Goal: Information Seeking & Learning: Learn about a topic

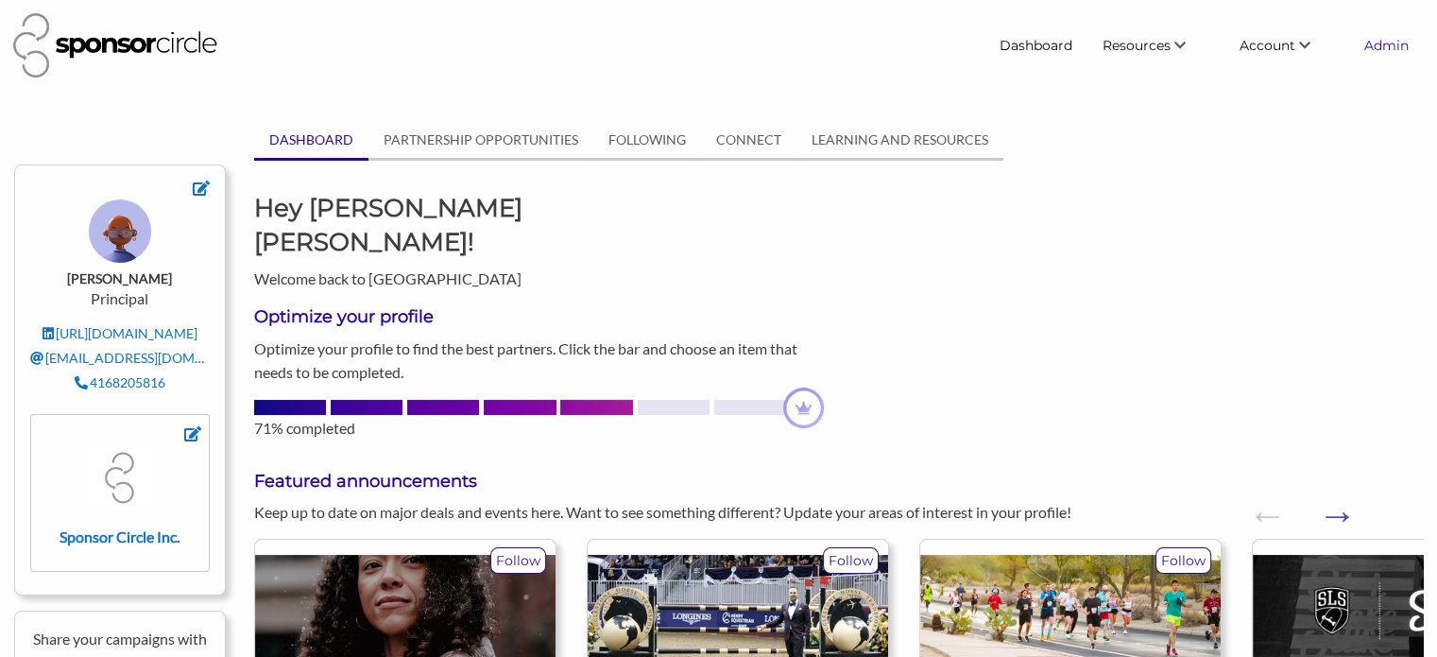
click at [1395, 44] on link "Admin" at bounding box center [1386, 45] width 75 height 34
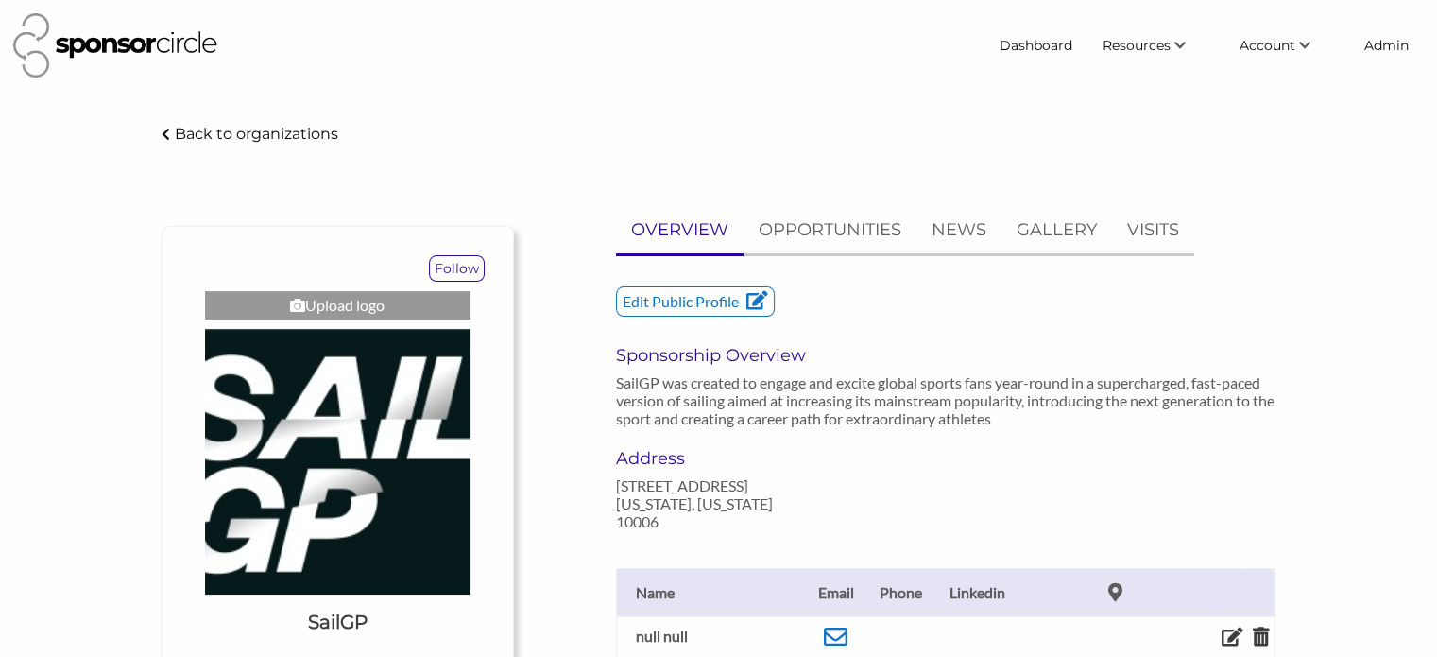
click at [1164, 335] on div "Edit Public Profile Sponsorship Overview SailGP was created to engage and excit…" at bounding box center [946, 367] width 689 height 162
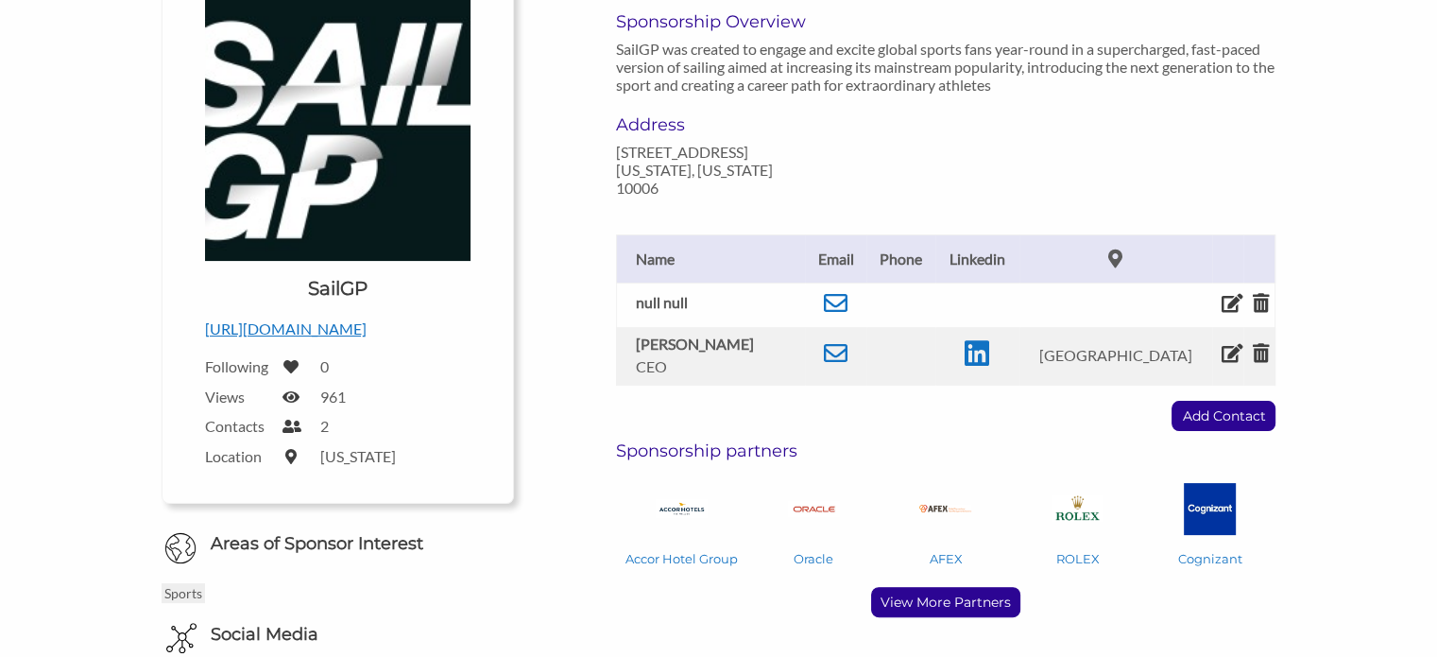
scroll to position [378, 0]
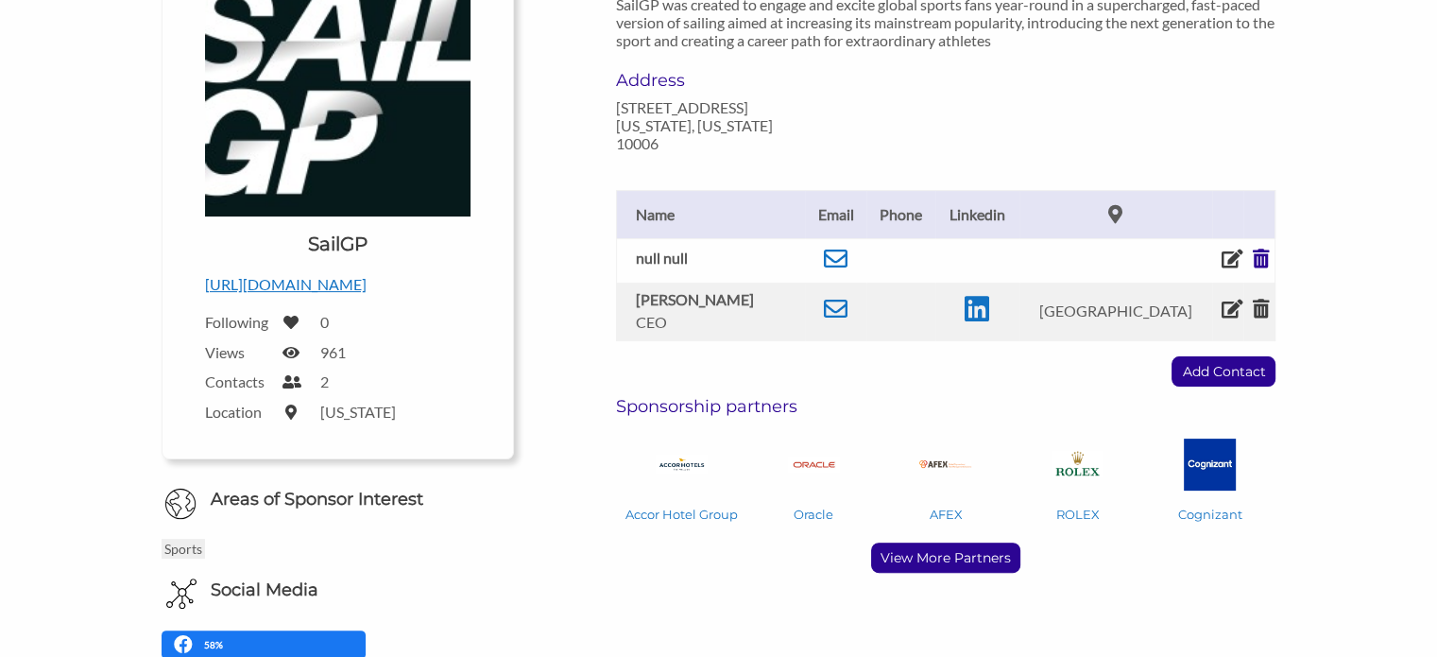
click at [1254, 255] on icon at bounding box center [1261, 258] width 17 height 19
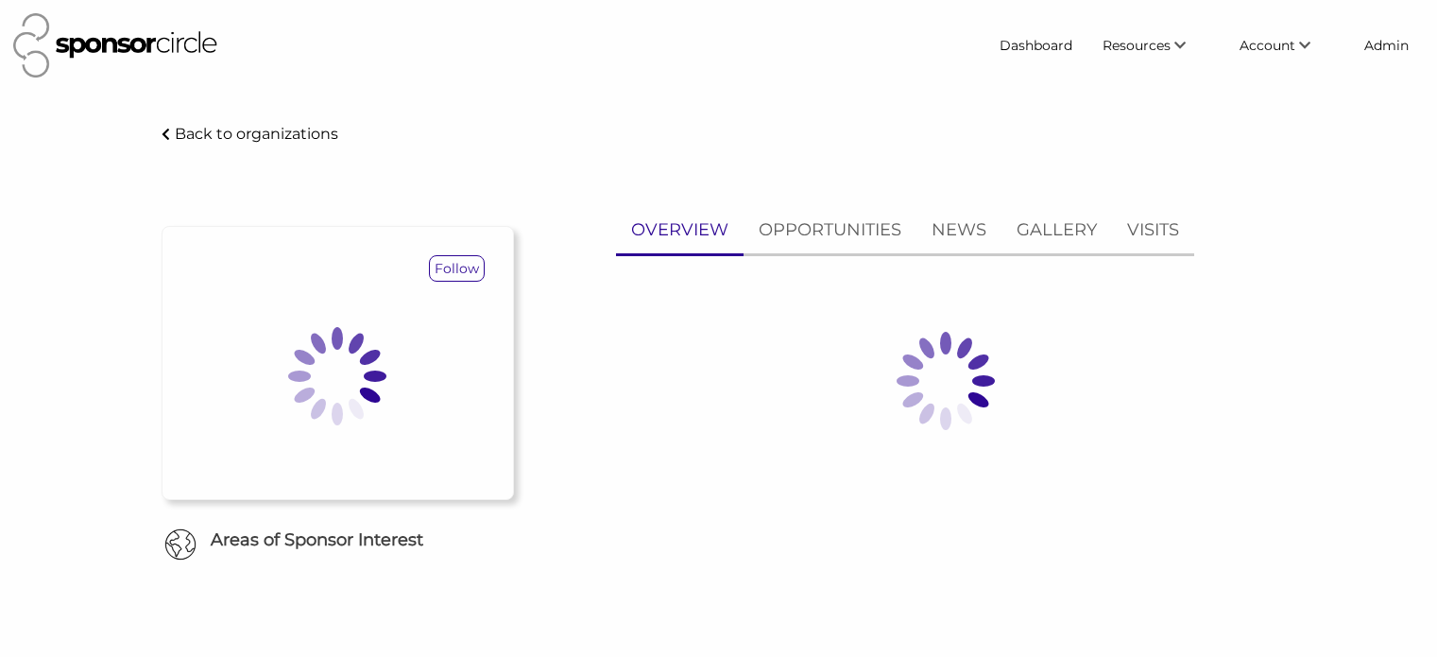
scroll to position [378, 0]
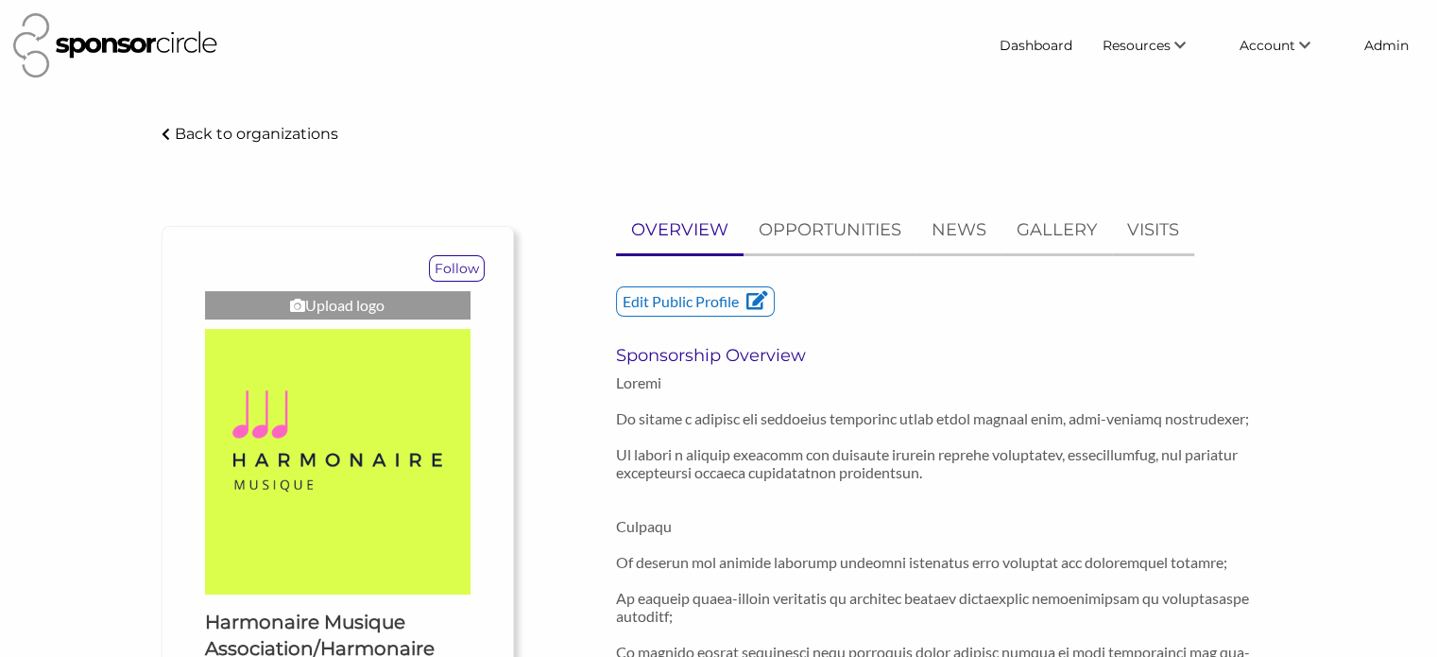
scroll to position [94, 0]
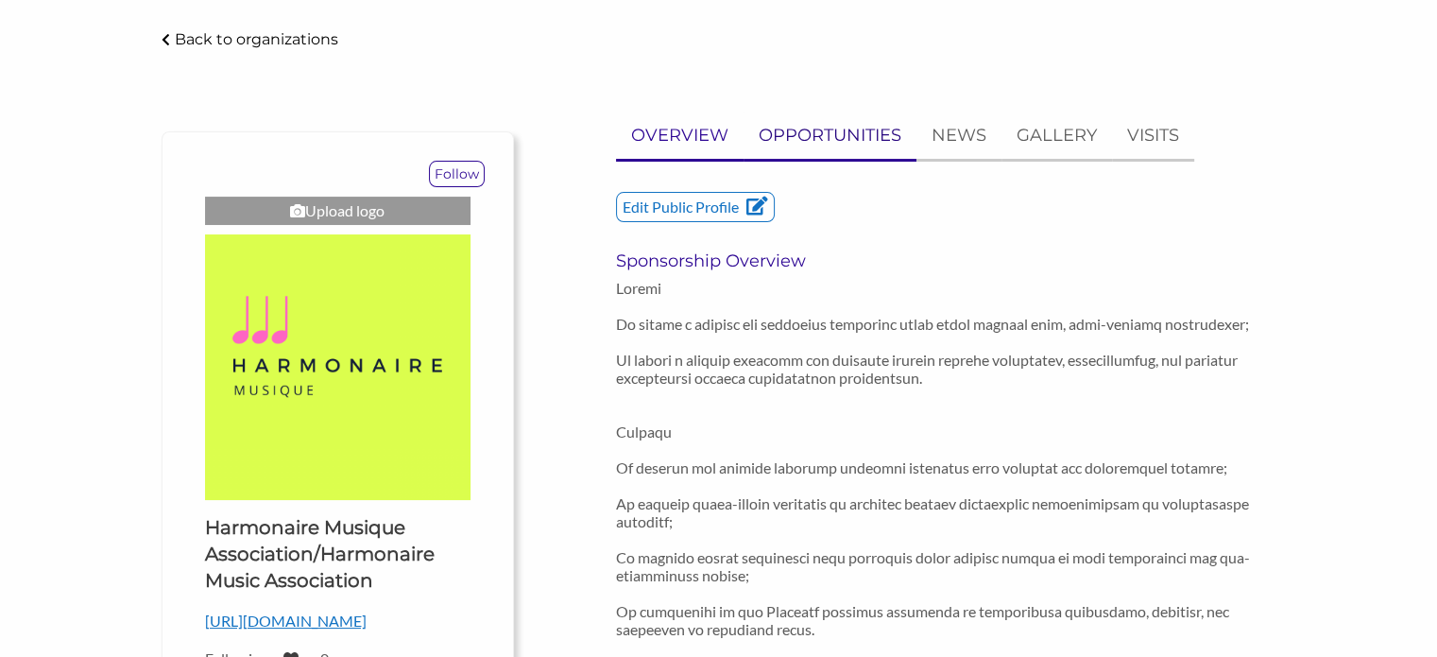
click at [813, 126] on p "OPPORTUNITIES" at bounding box center [830, 135] width 143 height 27
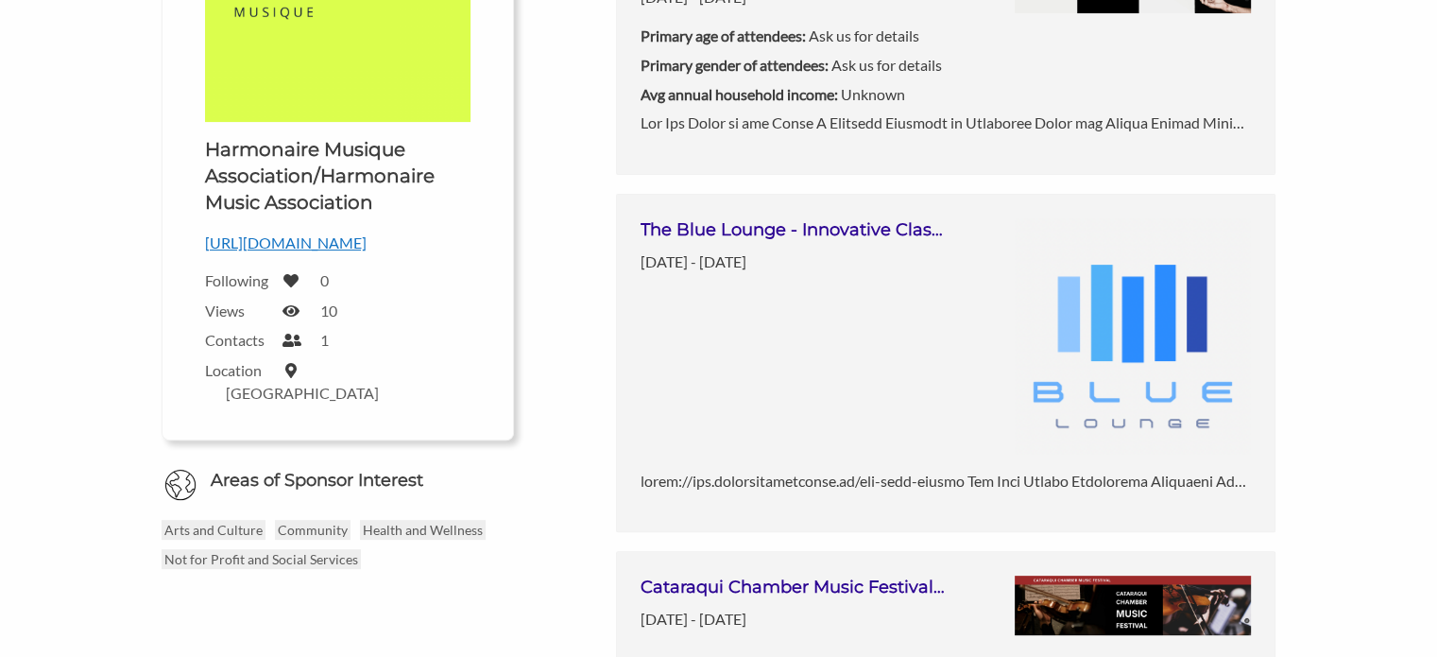
scroll to position [567, 0]
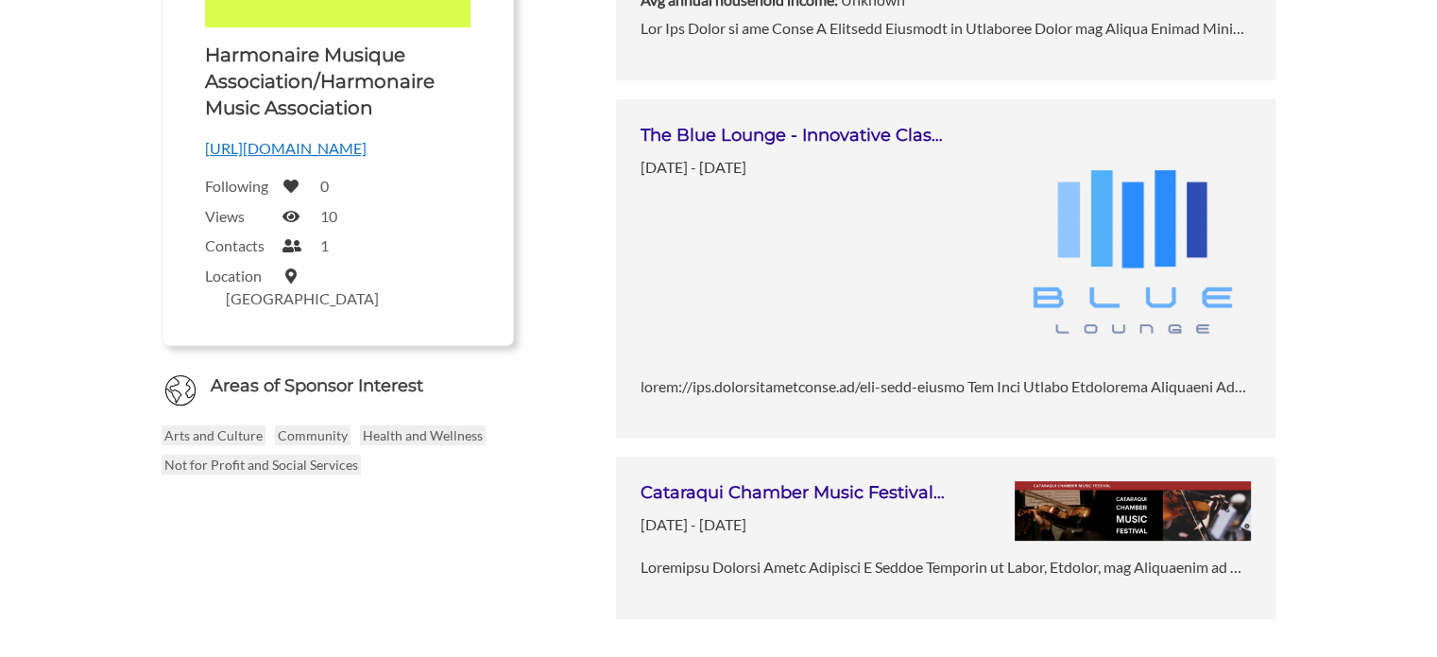
click at [1053, 211] on link "The Blue Lounge - Innovative Classical Music Concert Series Integrating into Mo…" at bounding box center [946, 268] width 660 height 339
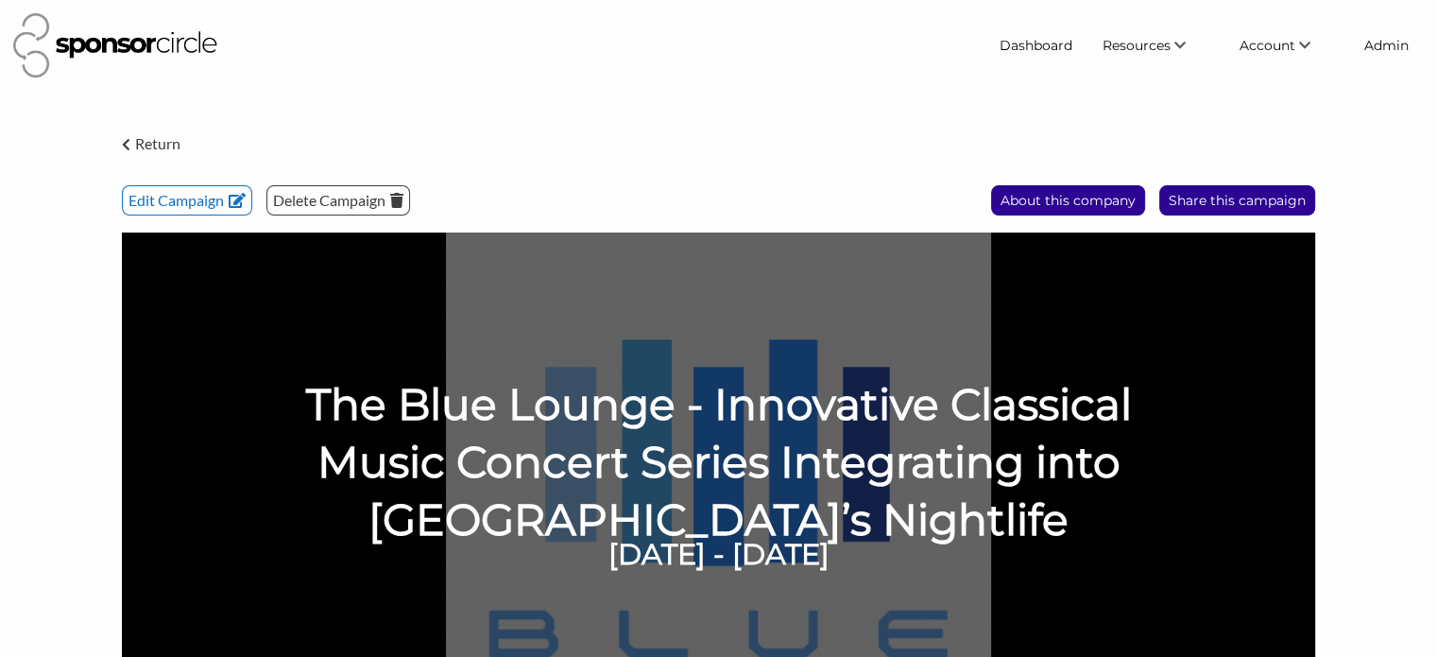
click at [149, 134] on p "Return" at bounding box center [157, 143] width 45 height 25
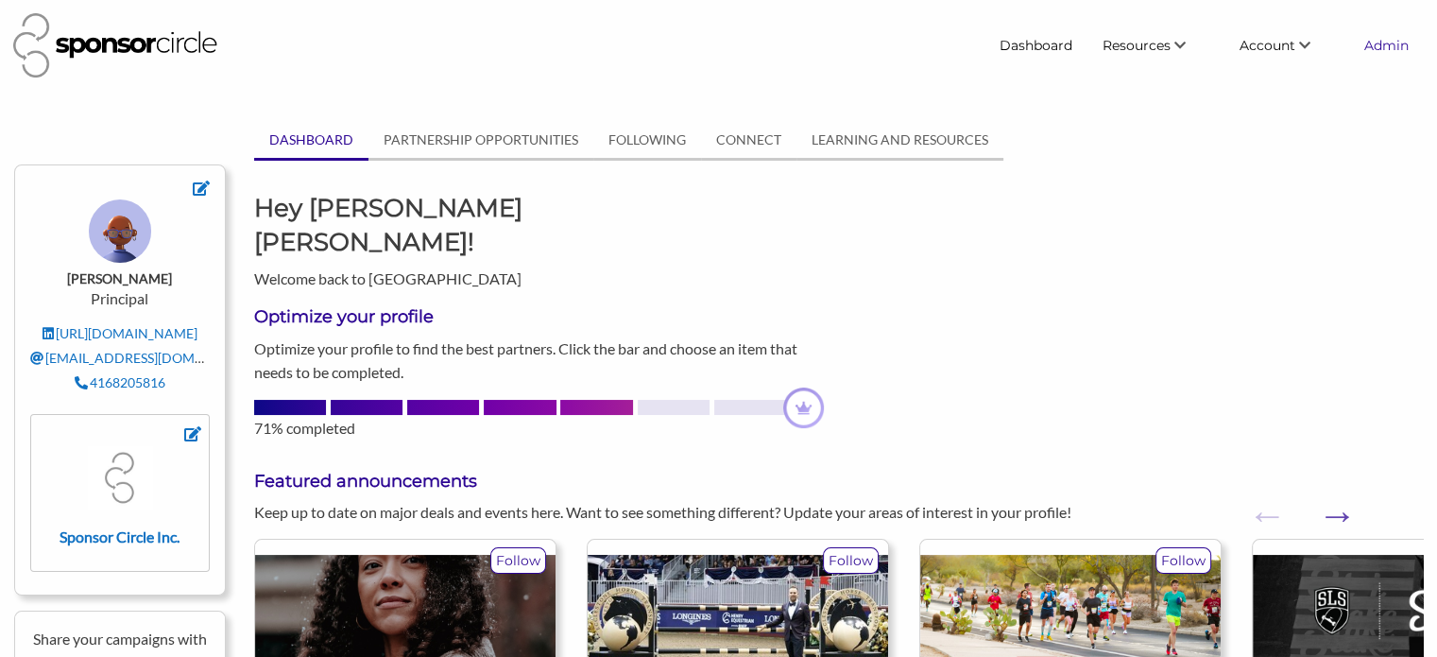
click at [1388, 43] on link "Admin" at bounding box center [1386, 45] width 75 height 34
click at [1398, 39] on link "Admin" at bounding box center [1386, 45] width 75 height 34
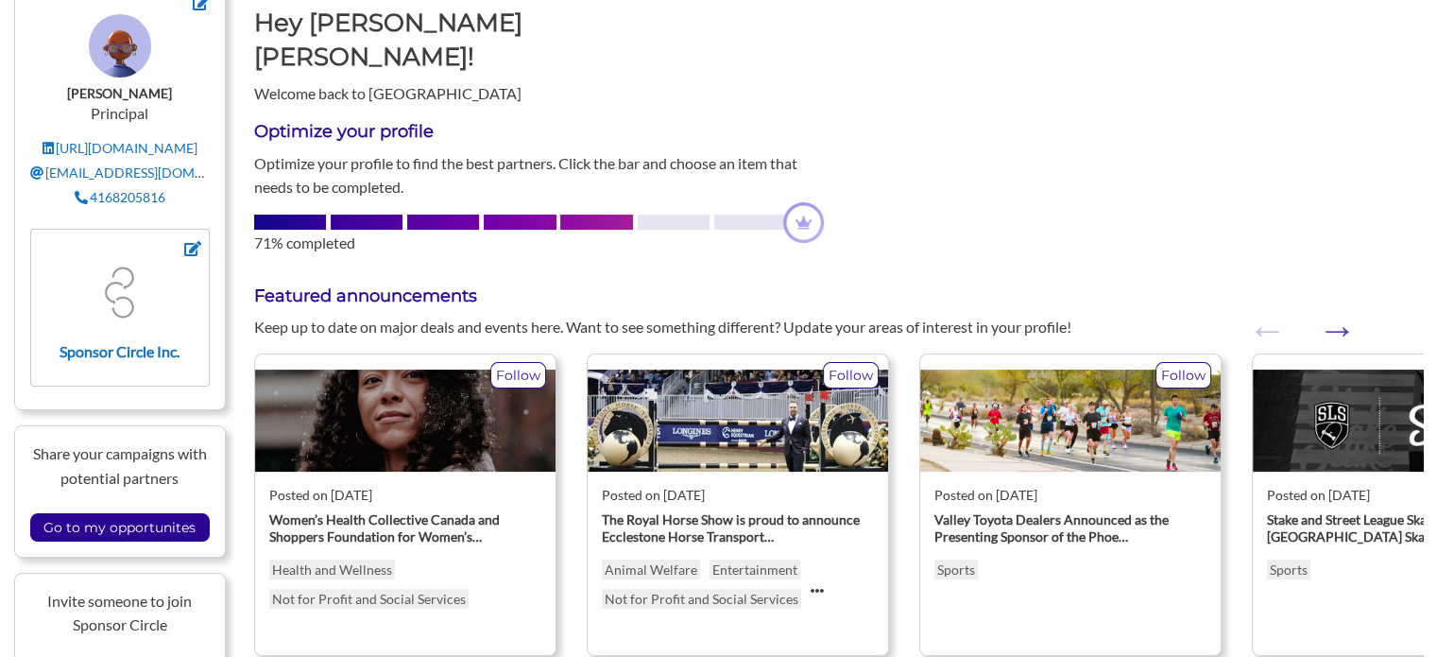
scroll to position [283, 0]
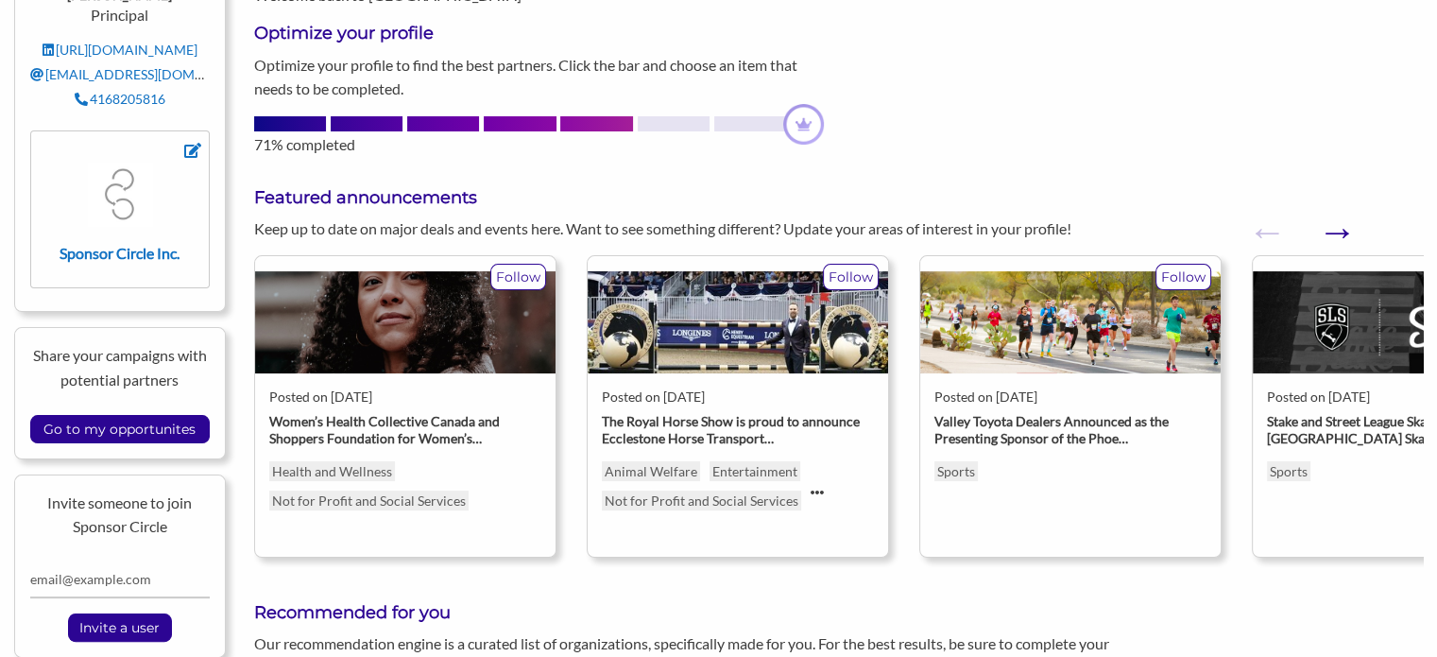
click at [1337, 213] on button "Next" at bounding box center [1327, 222] width 19 height 19
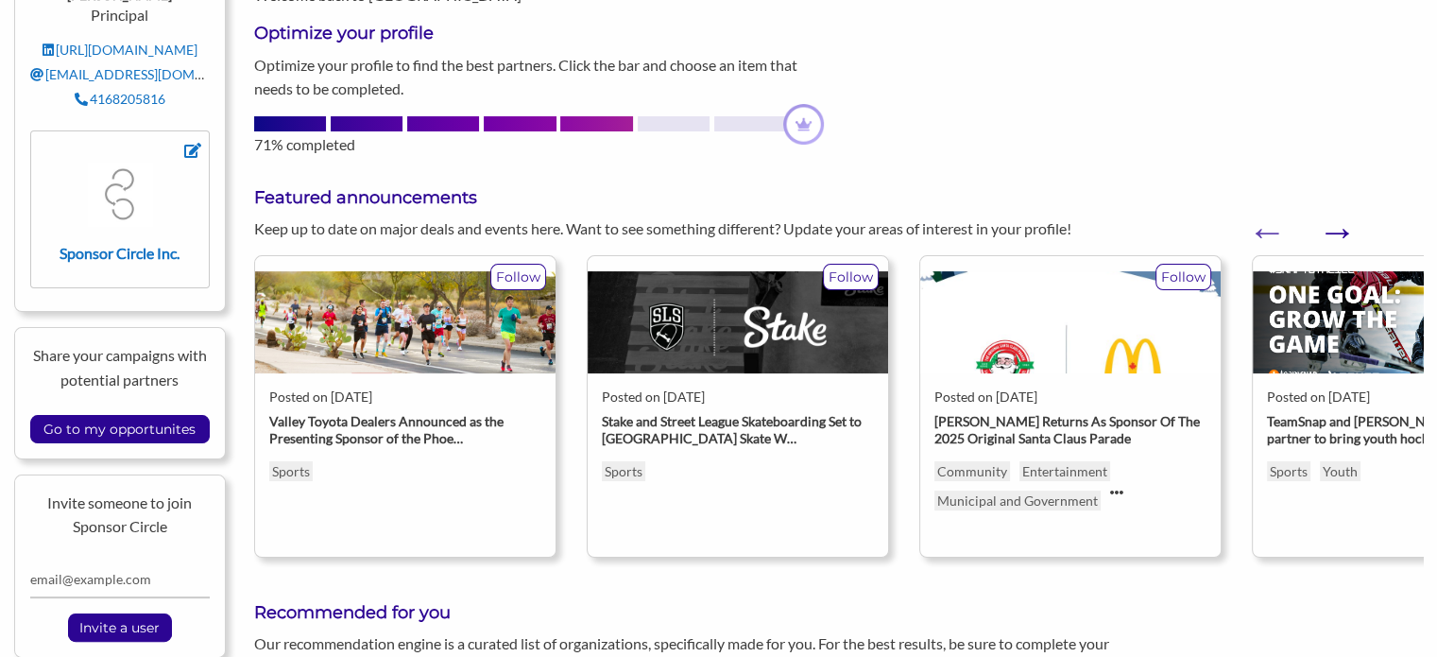
click at [1337, 213] on button "Next" at bounding box center [1327, 222] width 19 height 19
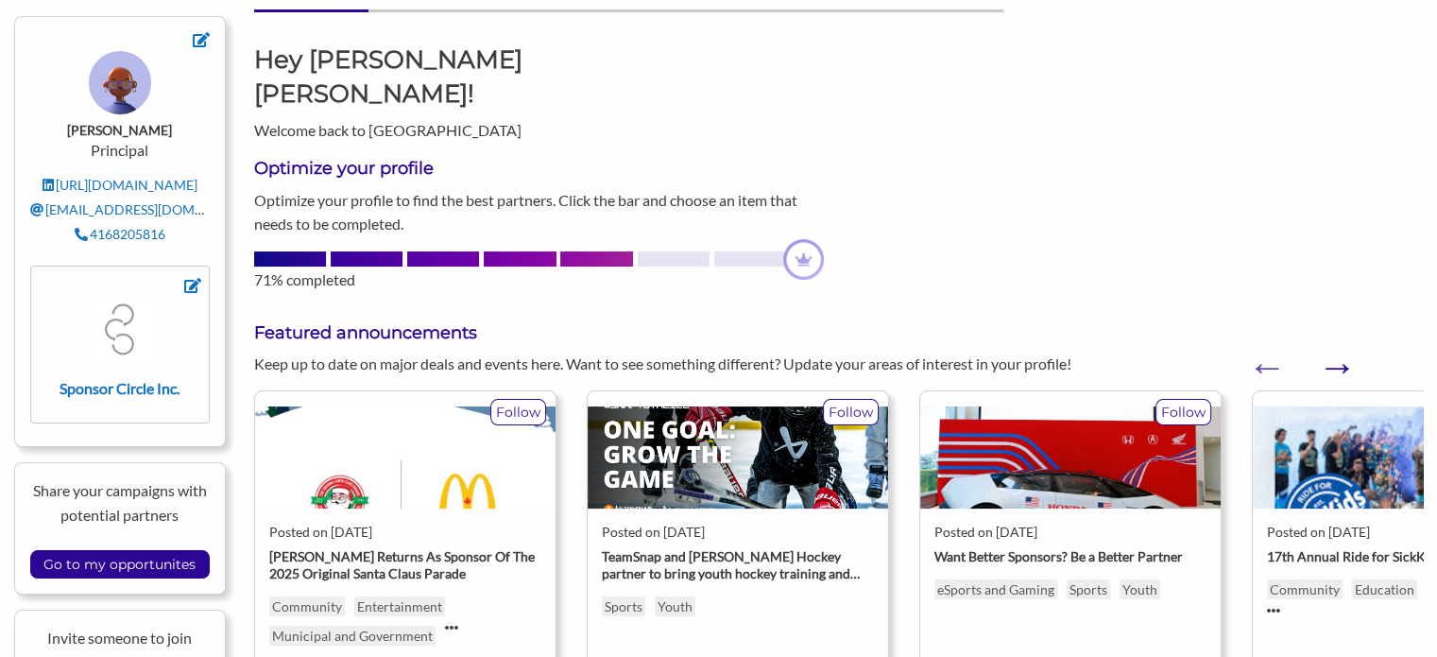
scroll to position [0, 0]
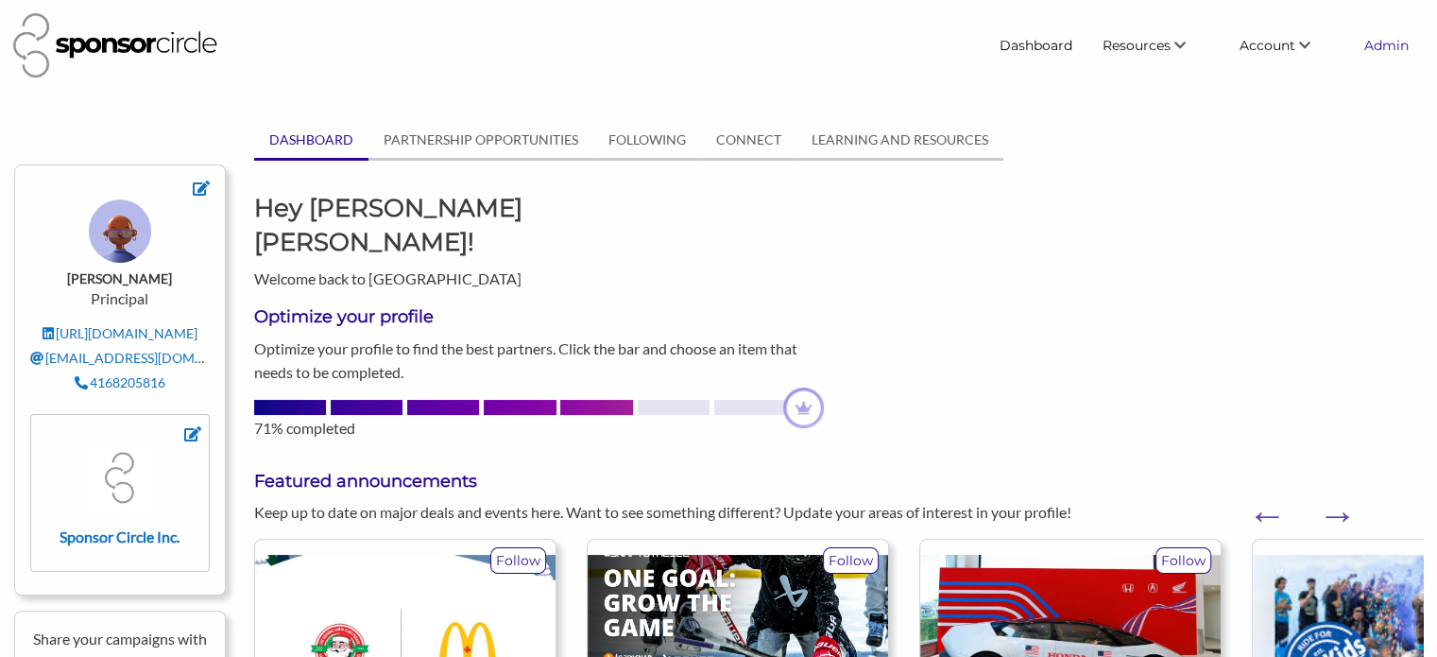
click at [1397, 41] on link "Admin" at bounding box center [1386, 45] width 75 height 34
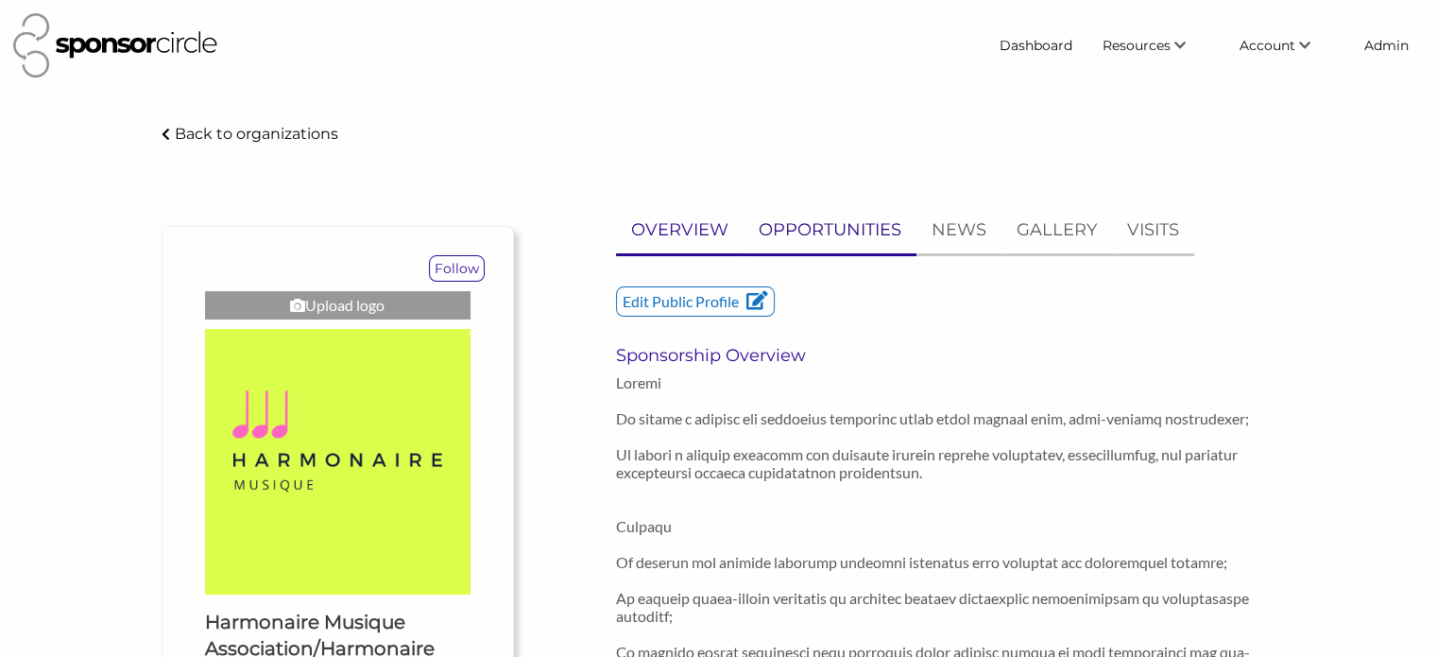
click at [843, 232] on p "OPPORTUNITIES" at bounding box center [830, 229] width 143 height 27
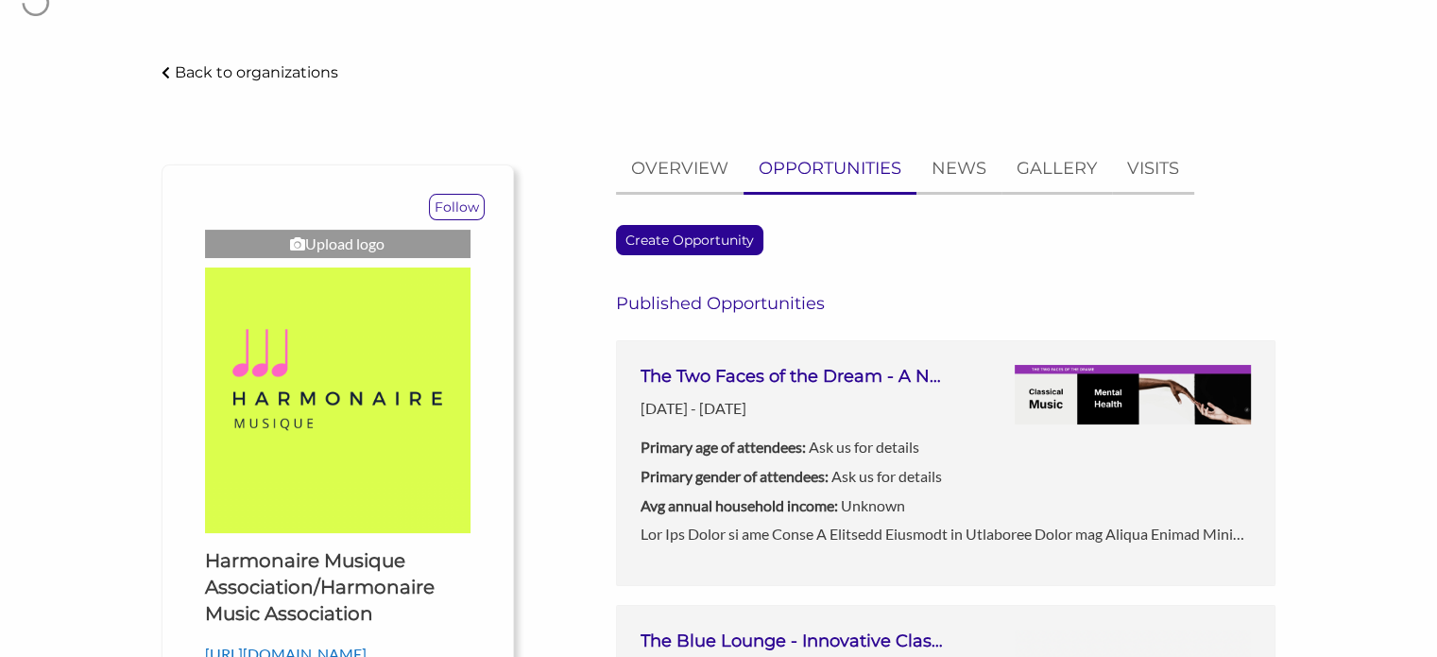
scroll to position [94, 0]
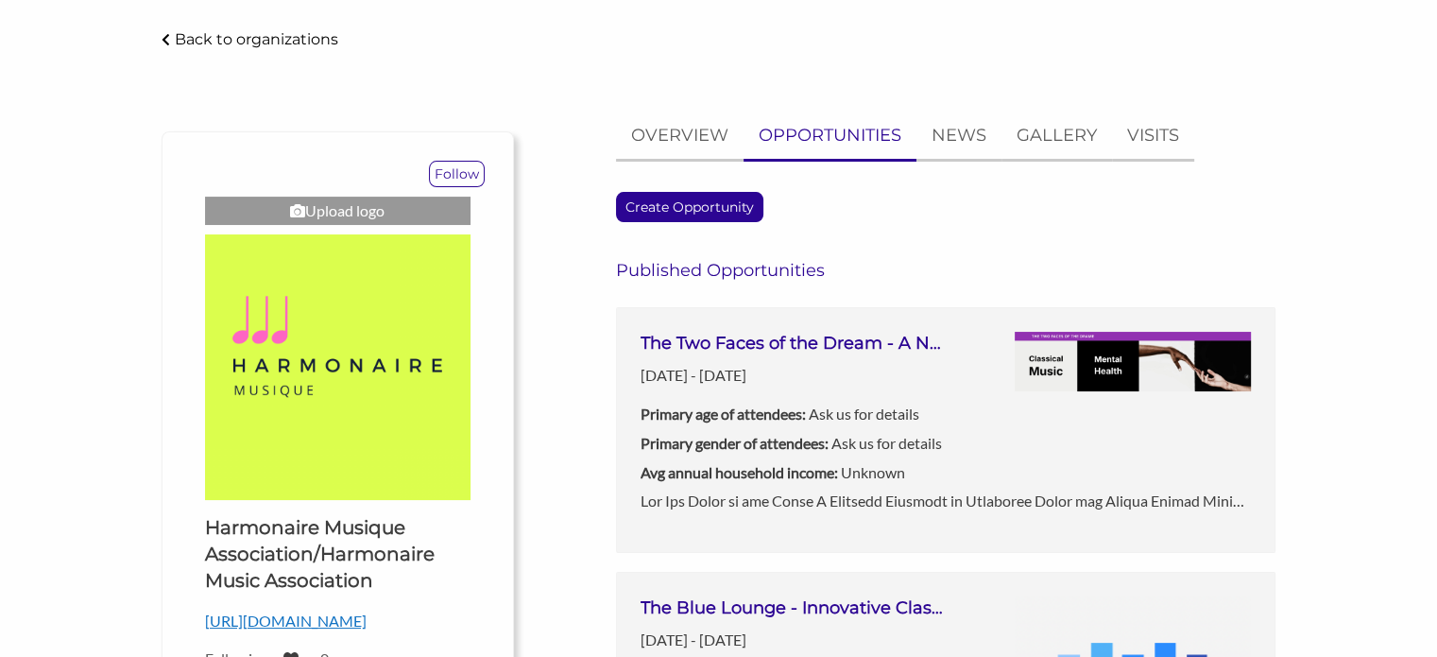
click at [810, 339] on h3 "The Two Faces of the Dream - A National Dialogue on Classical Music and Mental …" at bounding box center [793, 344] width 305 height 24
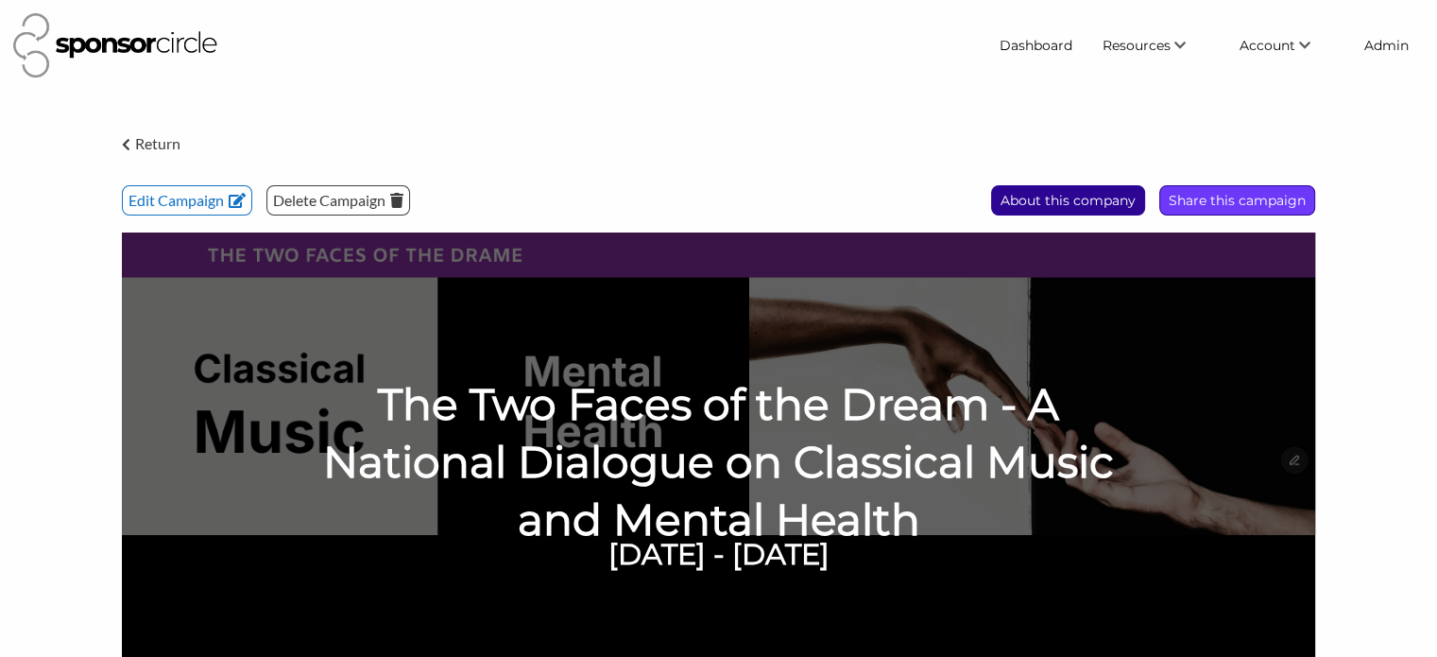
click at [1248, 195] on p "Share this campaign" at bounding box center [1237, 200] width 154 height 28
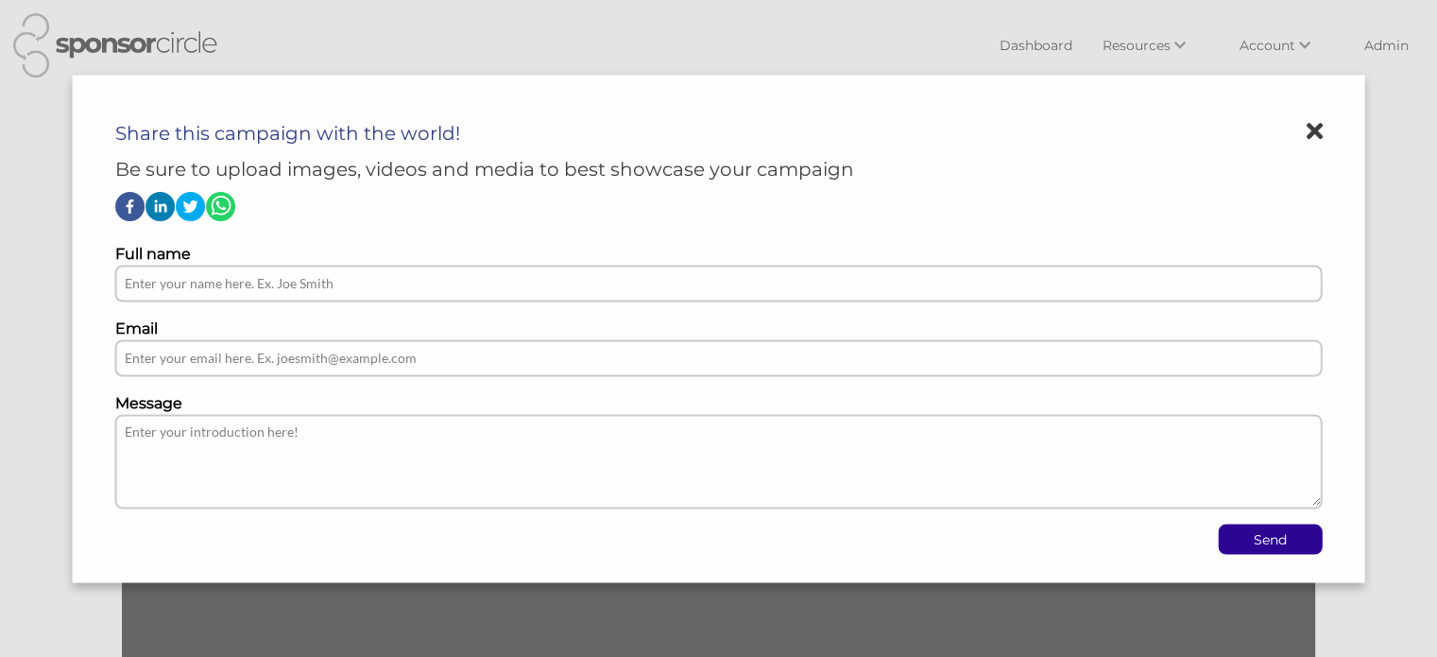
click at [157, 205] on icon "linkedin" at bounding box center [161, 206] width 12 height 12
click at [125, 200] on circle "facebook" at bounding box center [129, 206] width 29 height 29
click at [1315, 128] on icon at bounding box center [1314, 130] width 16 height 24
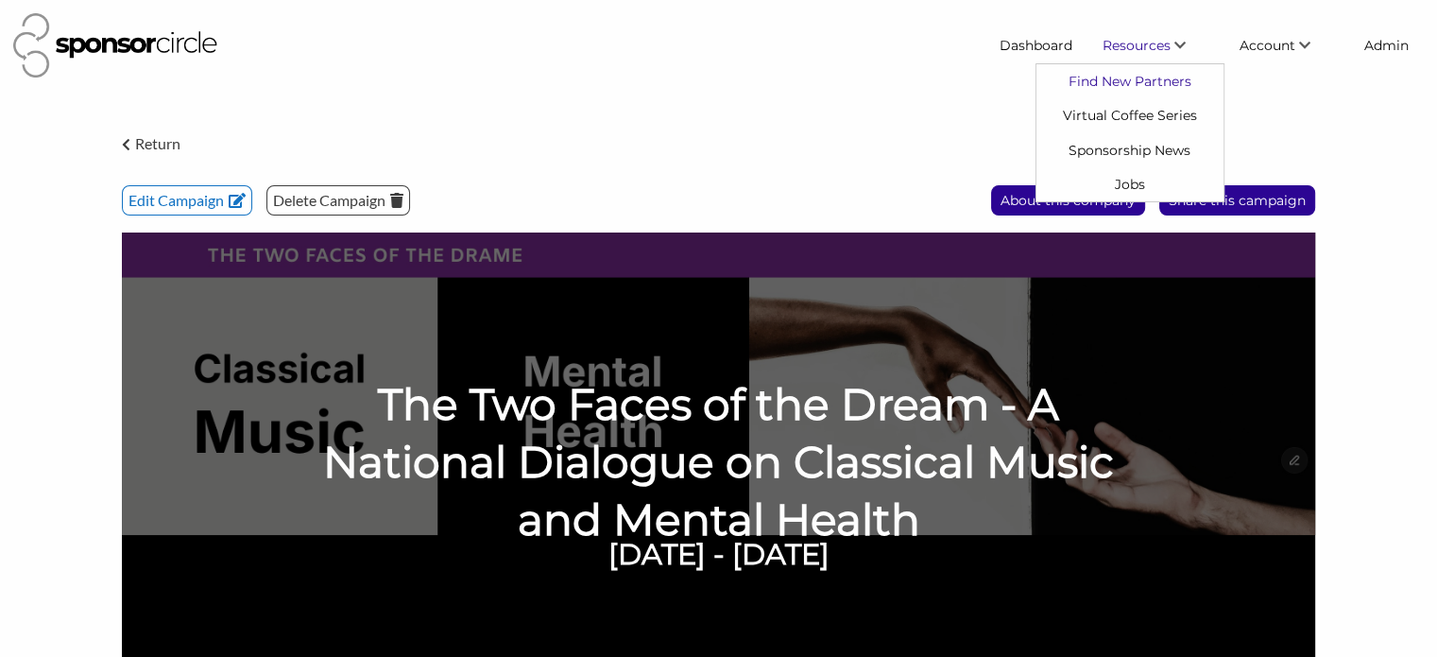
click at [1123, 77] on link "Find New Partners" at bounding box center [1129, 81] width 187 height 34
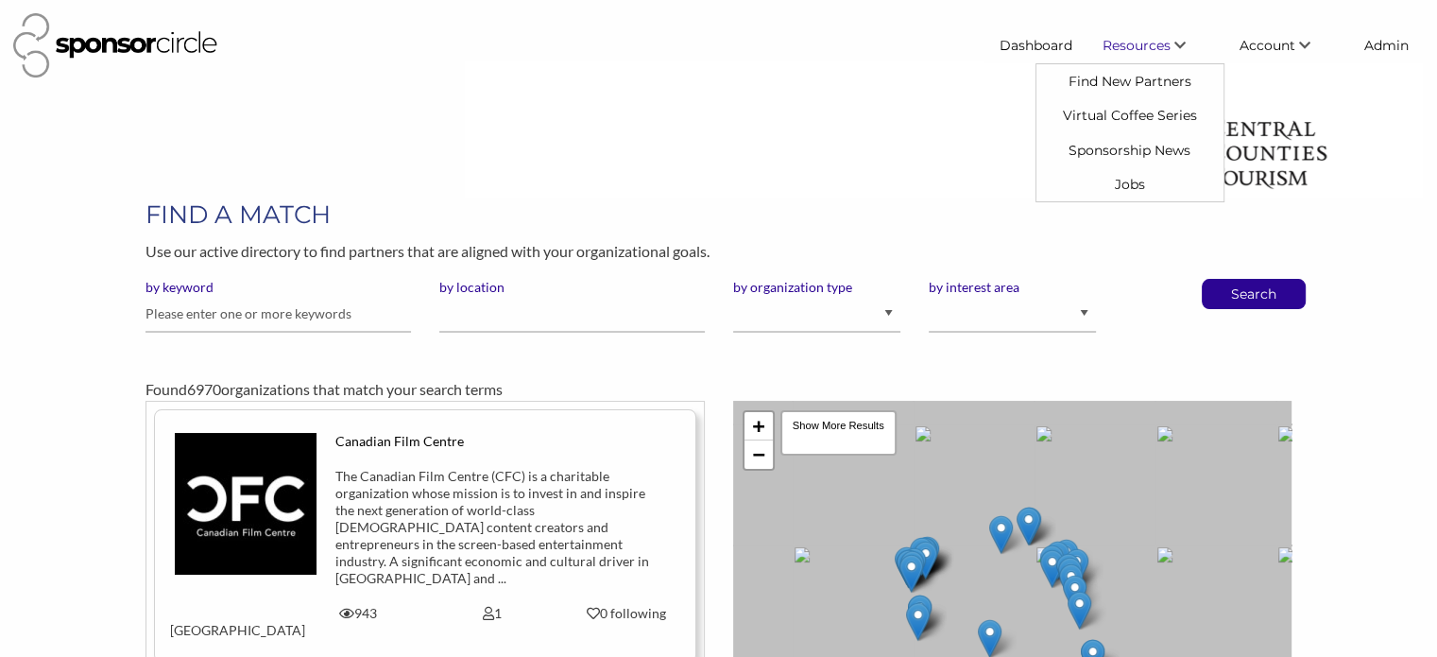
click at [1134, 43] on span "Resources" at bounding box center [1137, 45] width 68 height 17
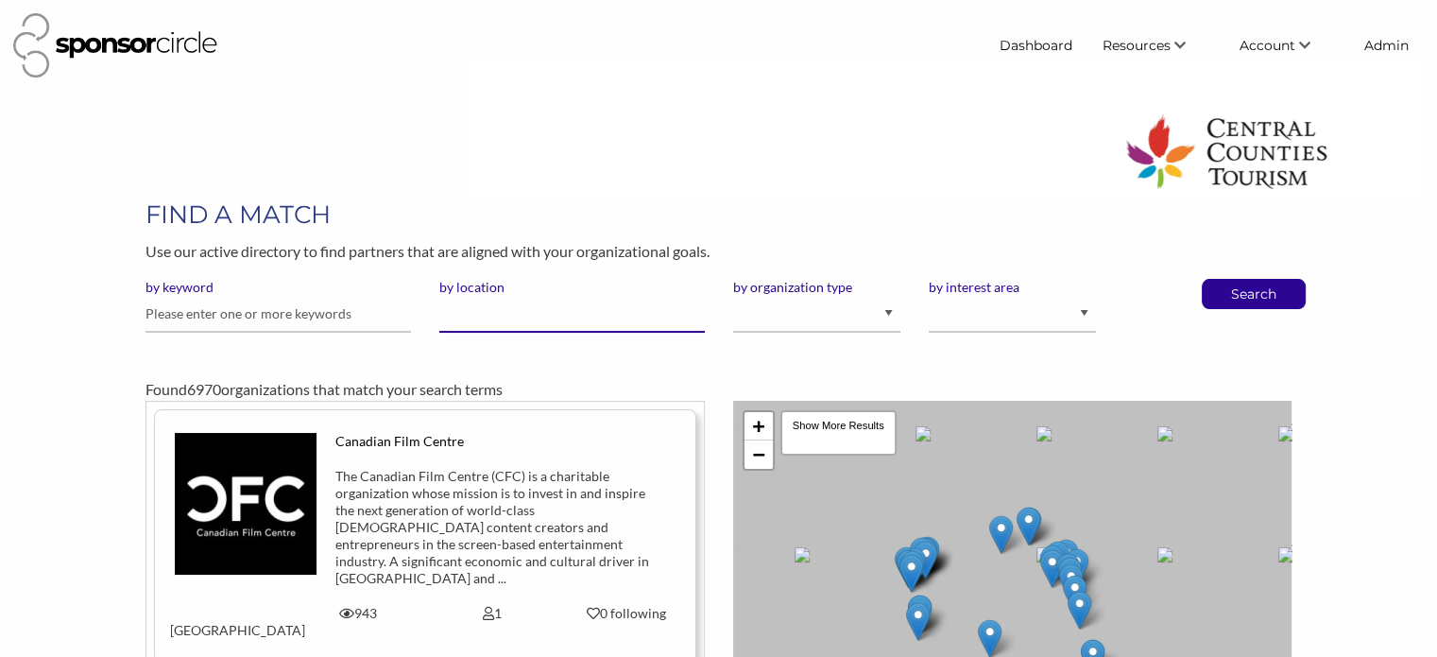
click at [554, 323] on input "by location" at bounding box center [571, 314] width 265 height 37
click at [764, 205] on h1 "FIND A MATCH" at bounding box center [719, 214] width 1146 height 34
click at [876, 97] on div at bounding box center [944, 129] width 958 height 136
click at [510, 319] on input "by location" at bounding box center [571, 314] width 265 height 37
click at [293, 321] on input "text" at bounding box center [278, 314] width 265 height 37
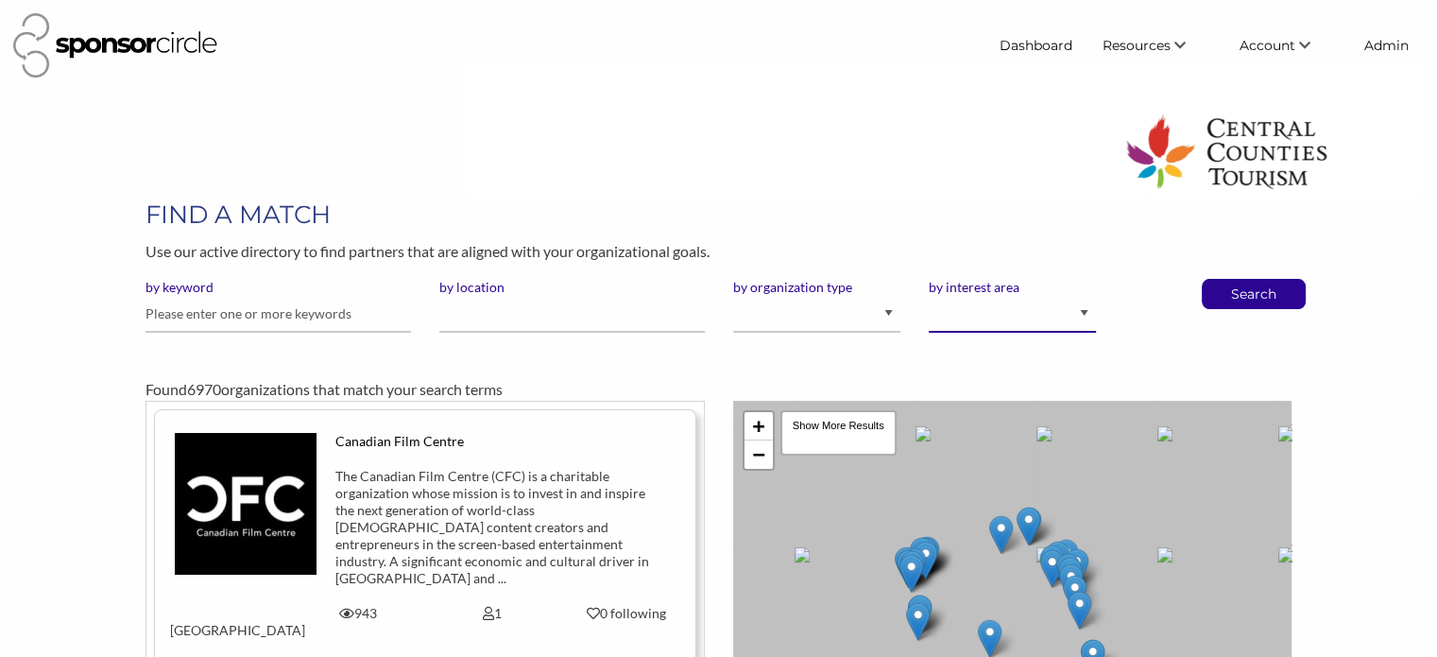
click at [1003, 310] on select "Animal Welfare Arts and Culture Business and Entrepreneurship Community Diversi…" at bounding box center [1012, 314] width 167 height 37
select select "7"
click at [929, 296] on select "Animal Welfare Arts and Culture Business and Entrepreneurship Community Diversi…" at bounding box center [1012, 314] width 167 height 37
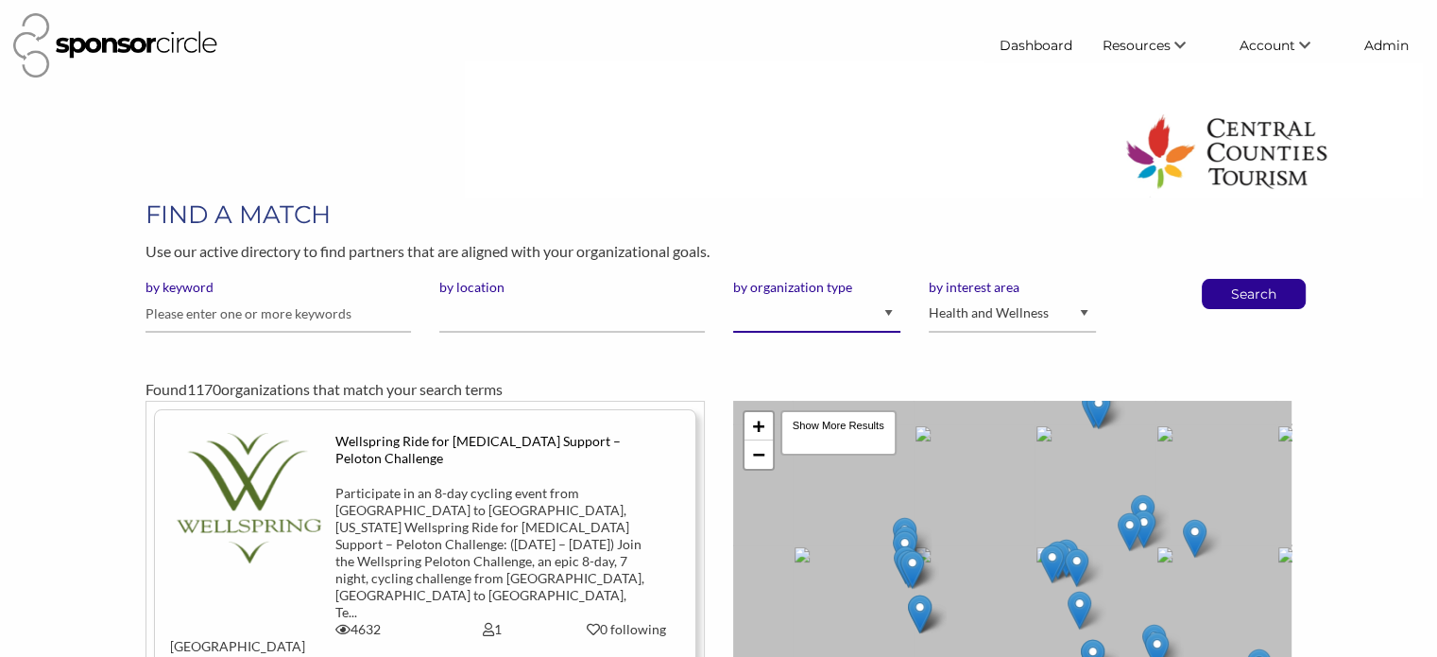
click at [882, 317] on select "I am an event organizer seeking new partnerships with suppliers, exhibitors or …" at bounding box center [816, 314] width 167 height 37
select select "Property"
click at [733, 296] on select "I am an event organizer seeking new partnerships with suppliers, exhibitors or …" at bounding box center [816, 314] width 167 height 37
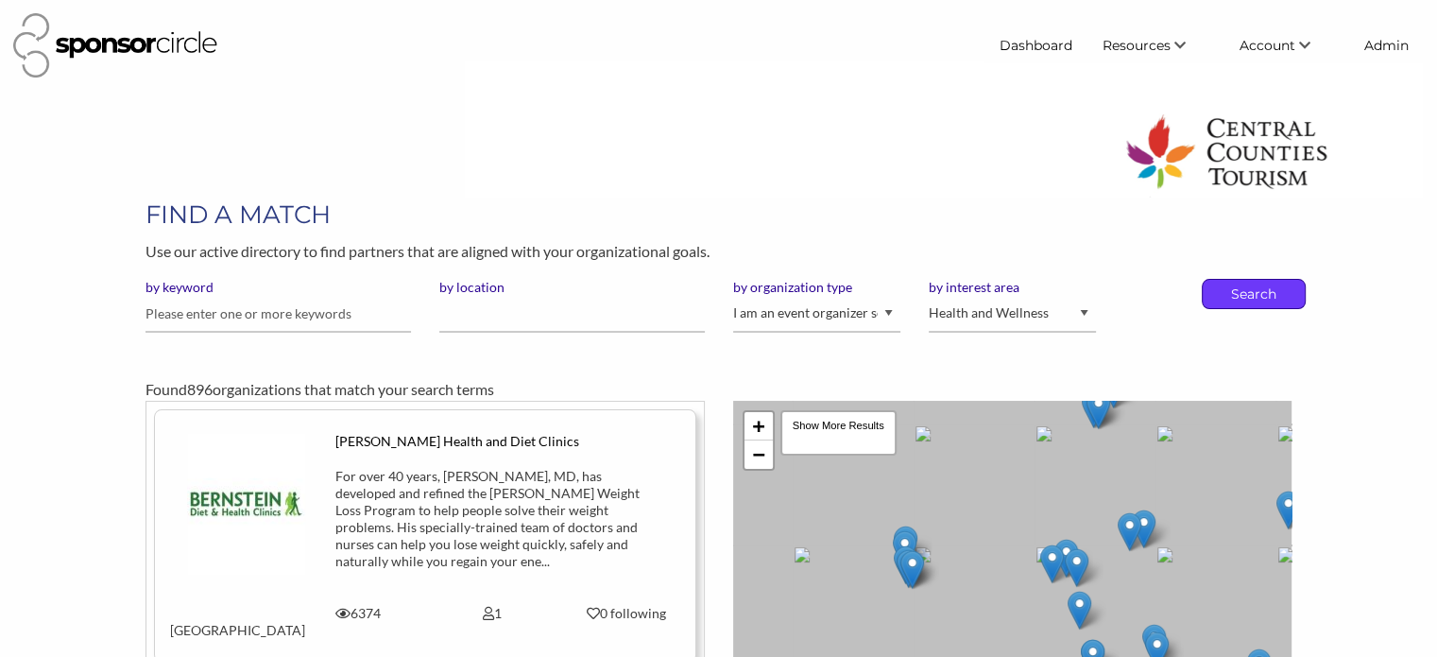
click at [1241, 292] on p "Search" at bounding box center [1254, 294] width 62 height 28
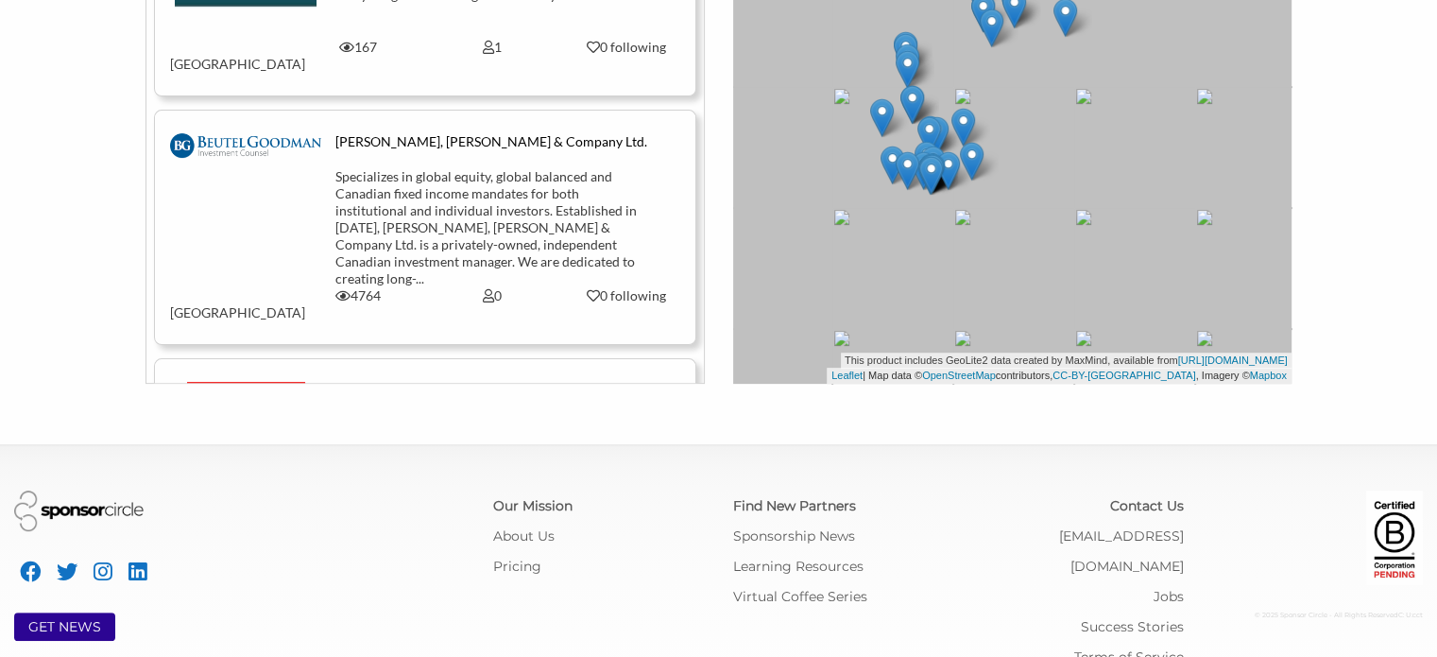
scroll to position [4157, 0]
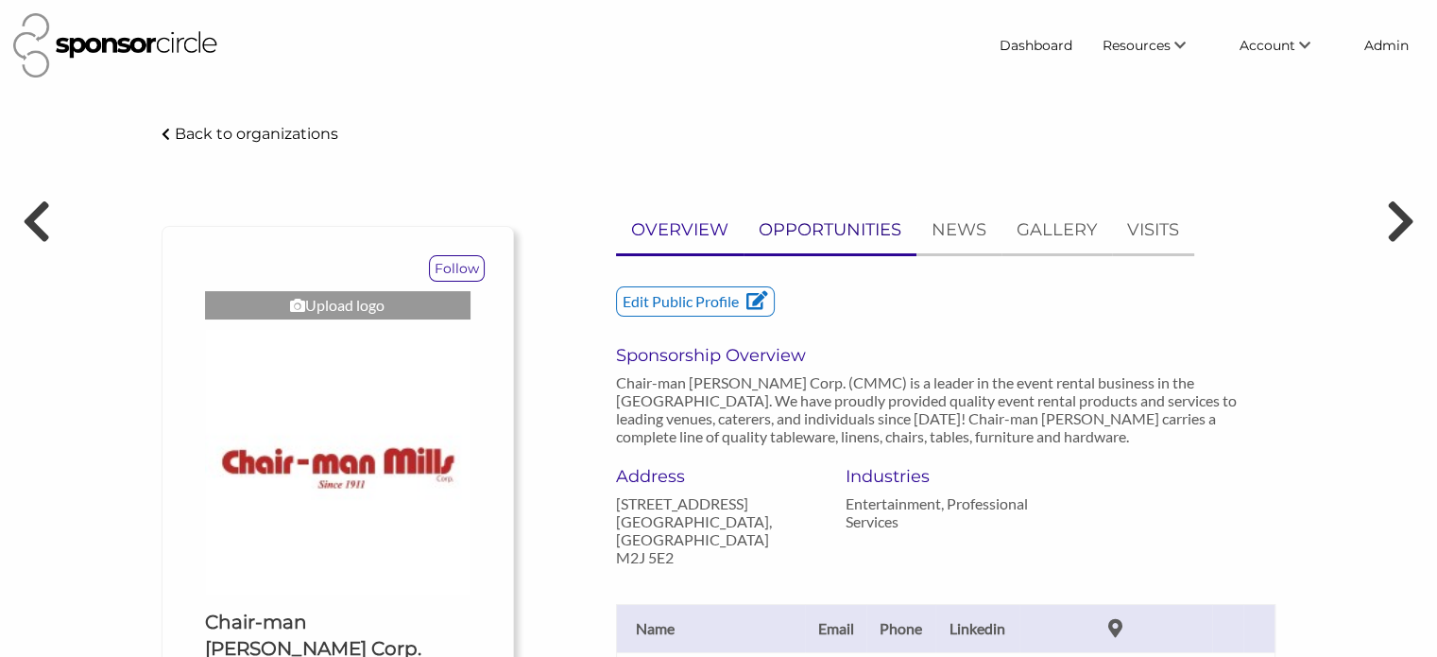
click at [849, 230] on p "OPPORTUNITIES" at bounding box center [830, 229] width 143 height 27
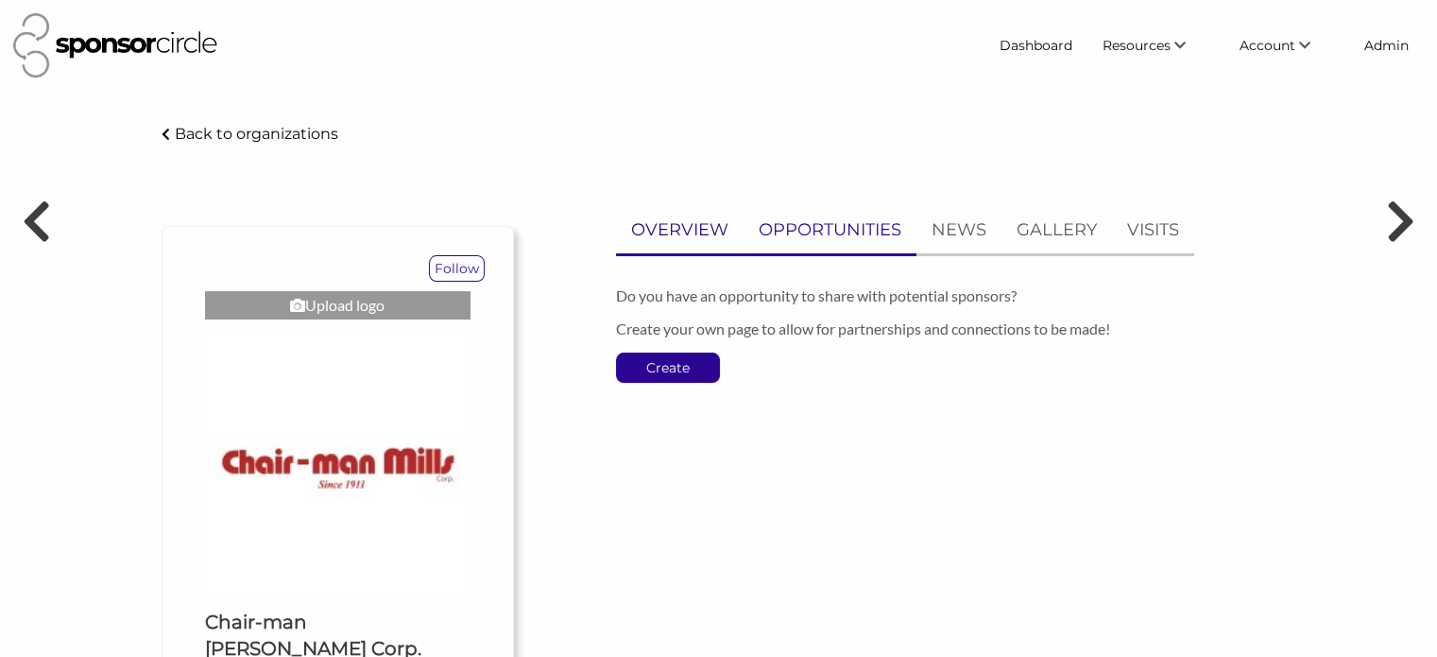
click at [680, 222] on p "OVERVIEW" at bounding box center [679, 229] width 97 height 27
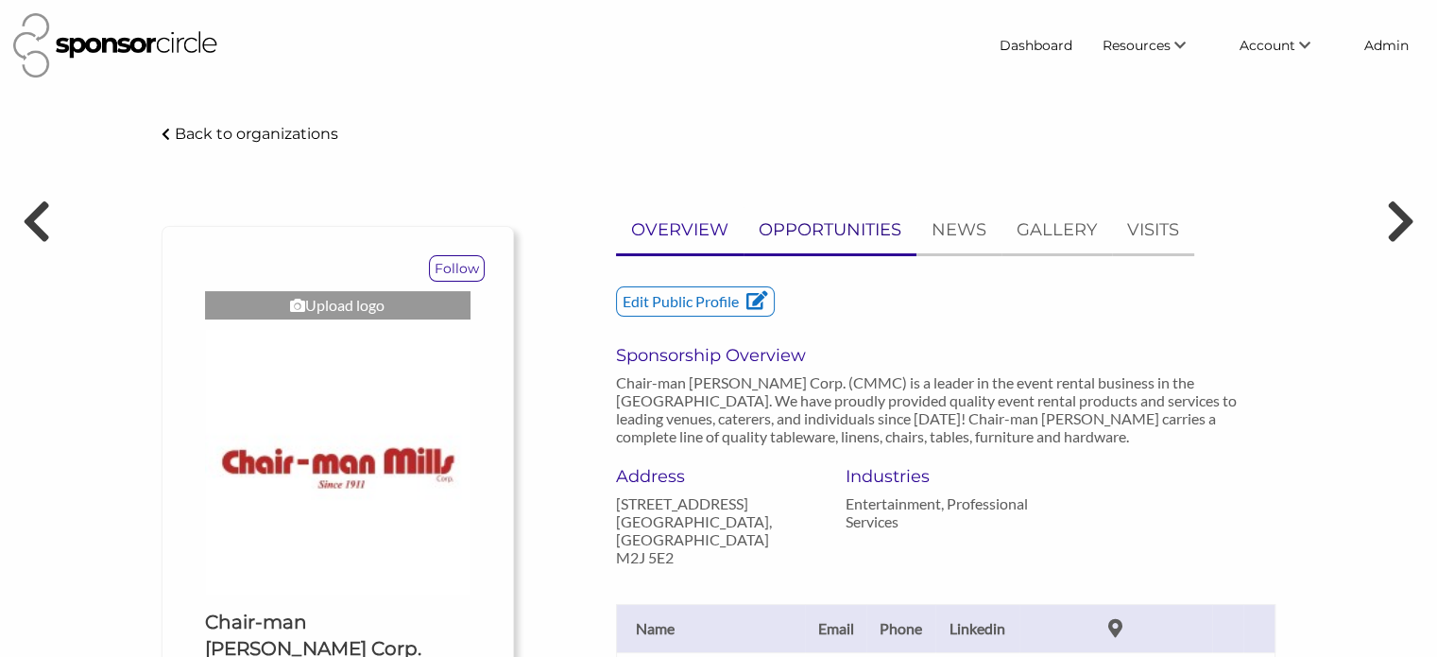
click at [830, 223] on p "OPPORTUNITIES" at bounding box center [830, 229] width 143 height 27
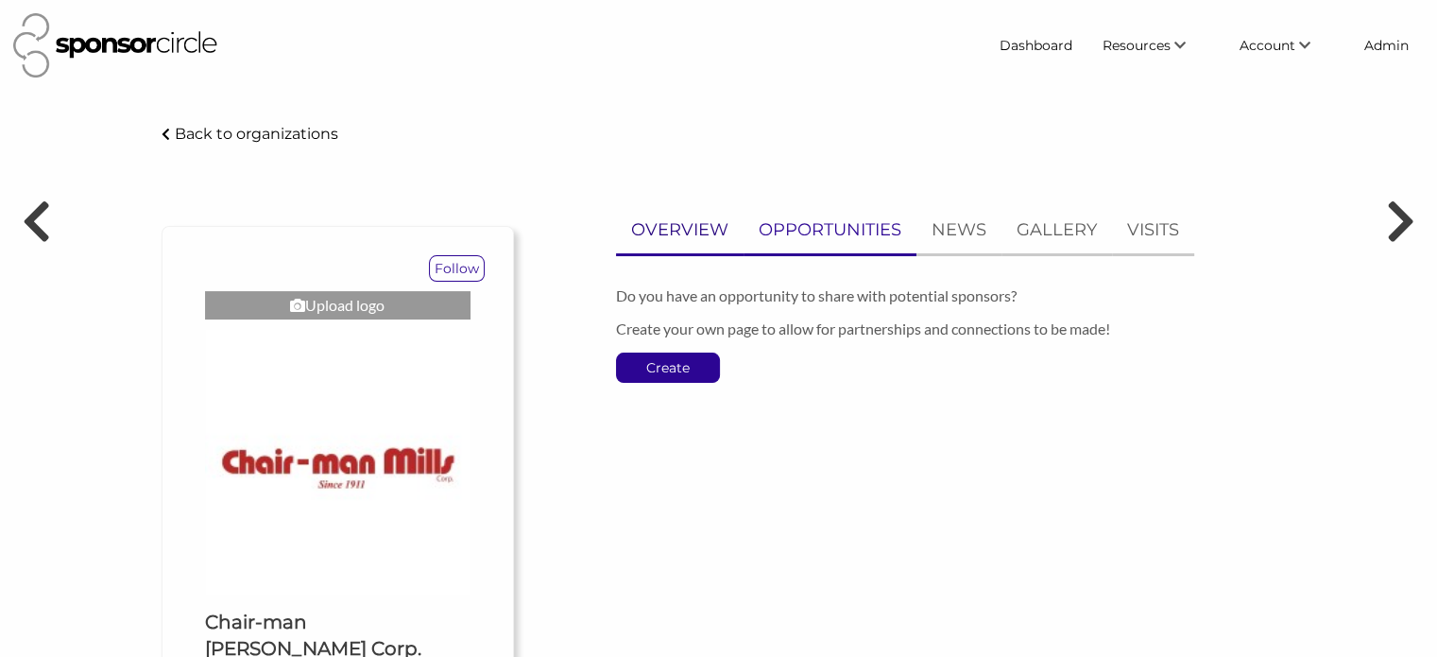
click at [665, 222] on p "OVERVIEW" at bounding box center [679, 229] width 97 height 27
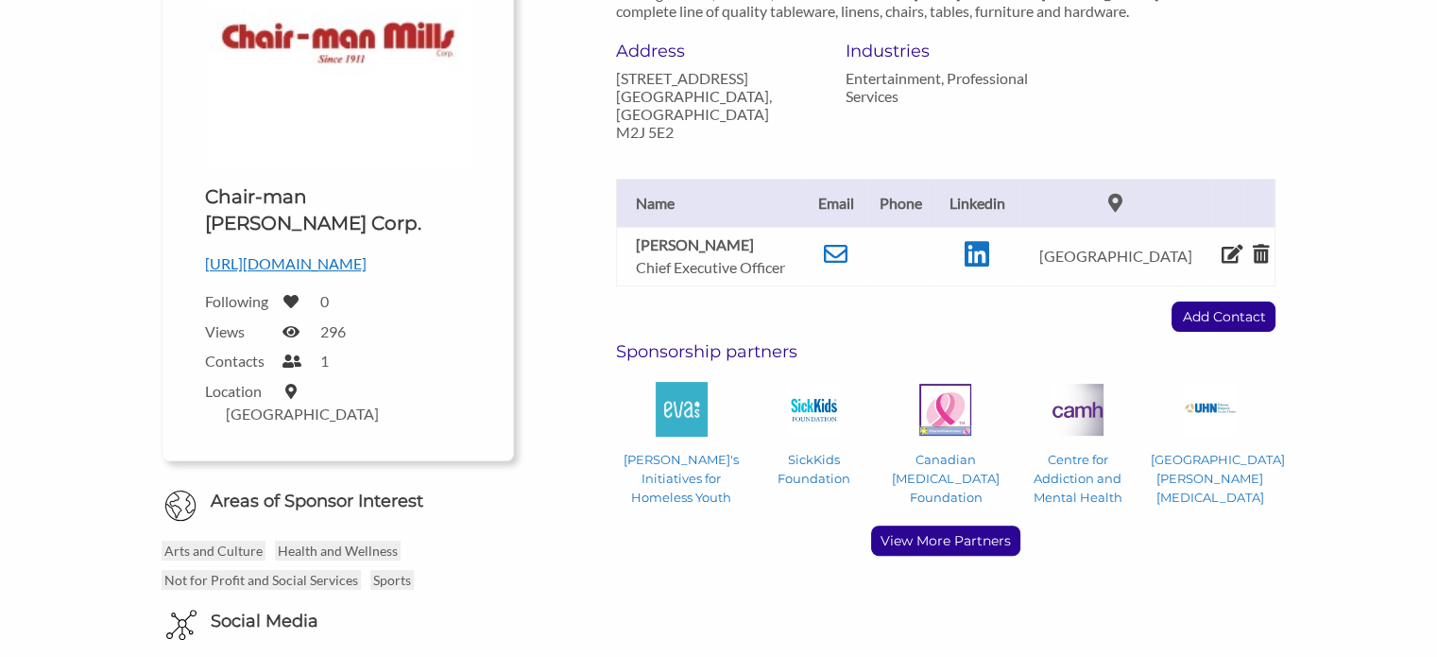
scroll to position [472, 0]
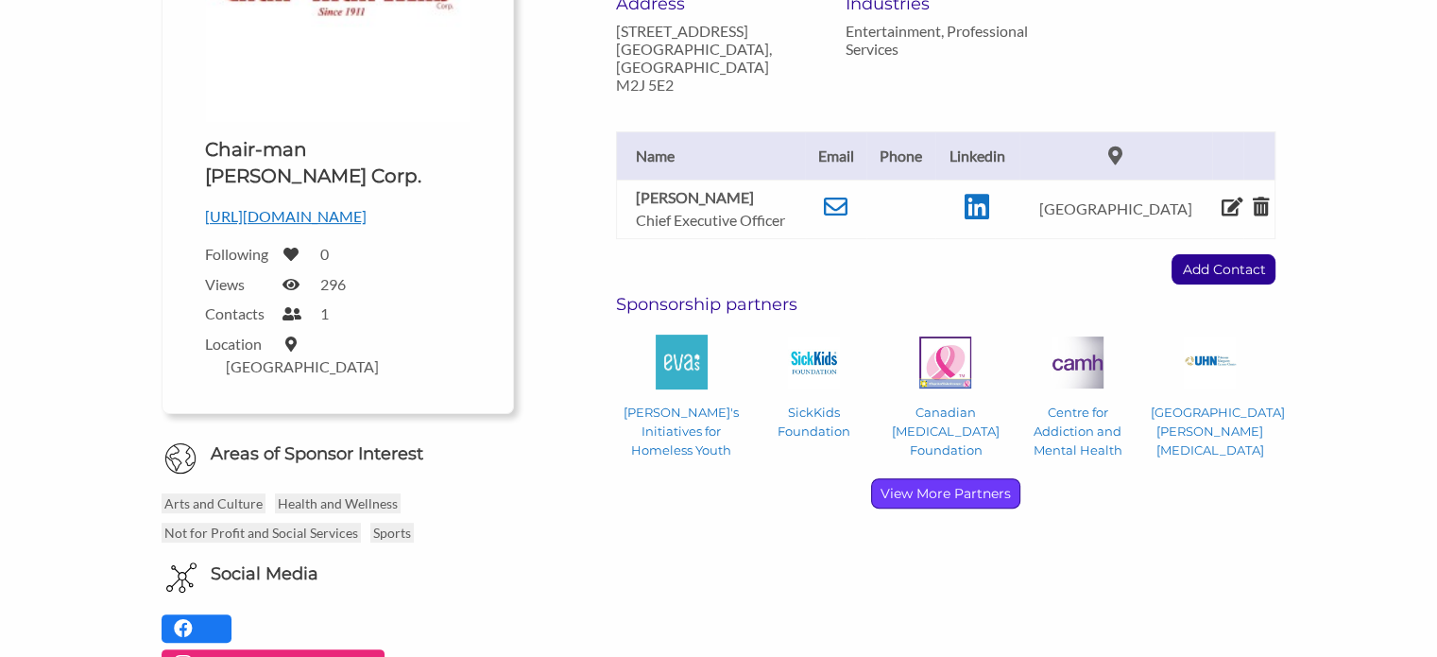
click at [933, 479] on p "View More Partners" at bounding box center [945, 493] width 147 height 28
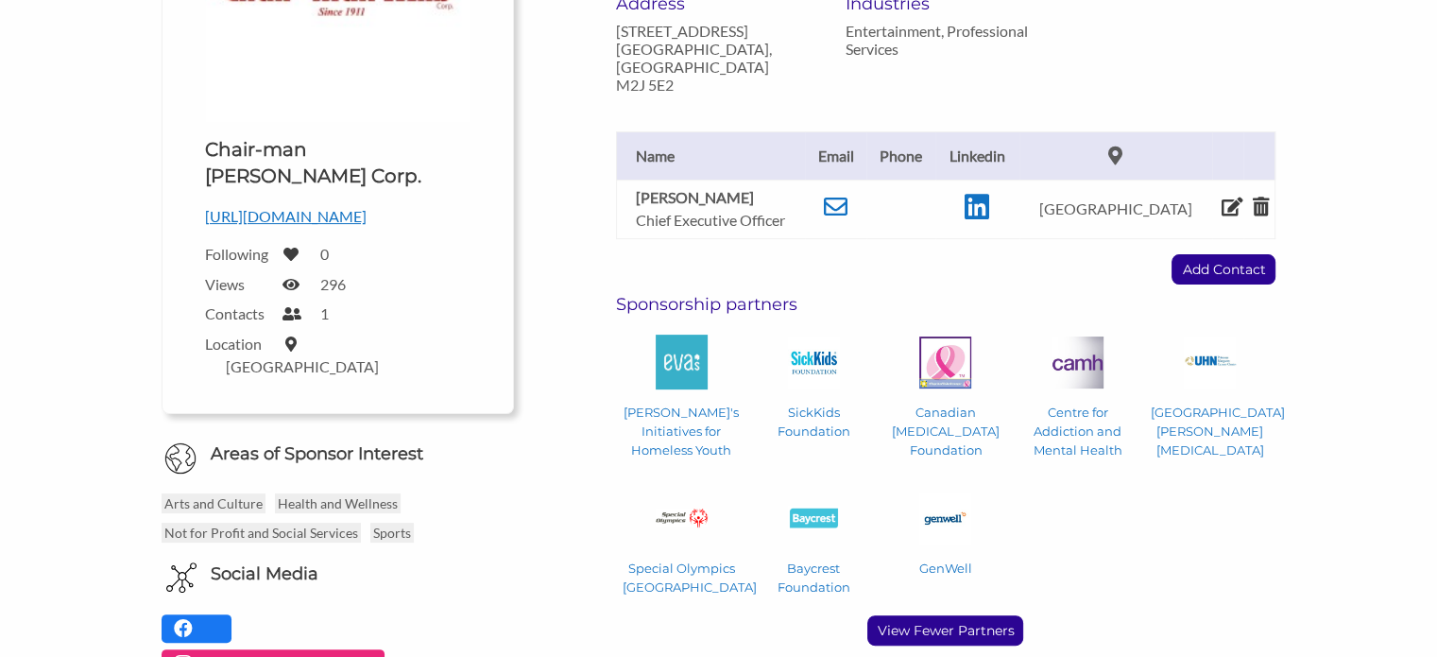
scroll to position [567, 0]
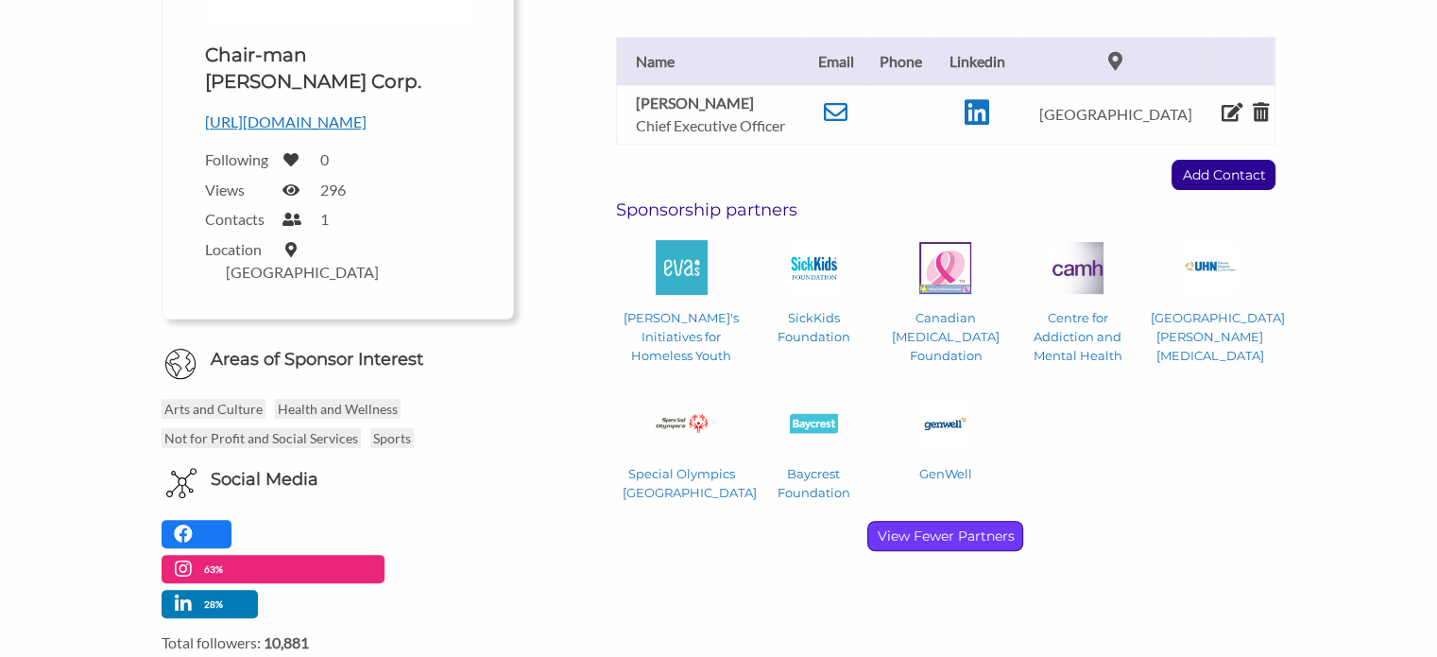
click at [958, 522] on p "View Fewer Partners" at bounding box center [945, 536] width 154 height 28
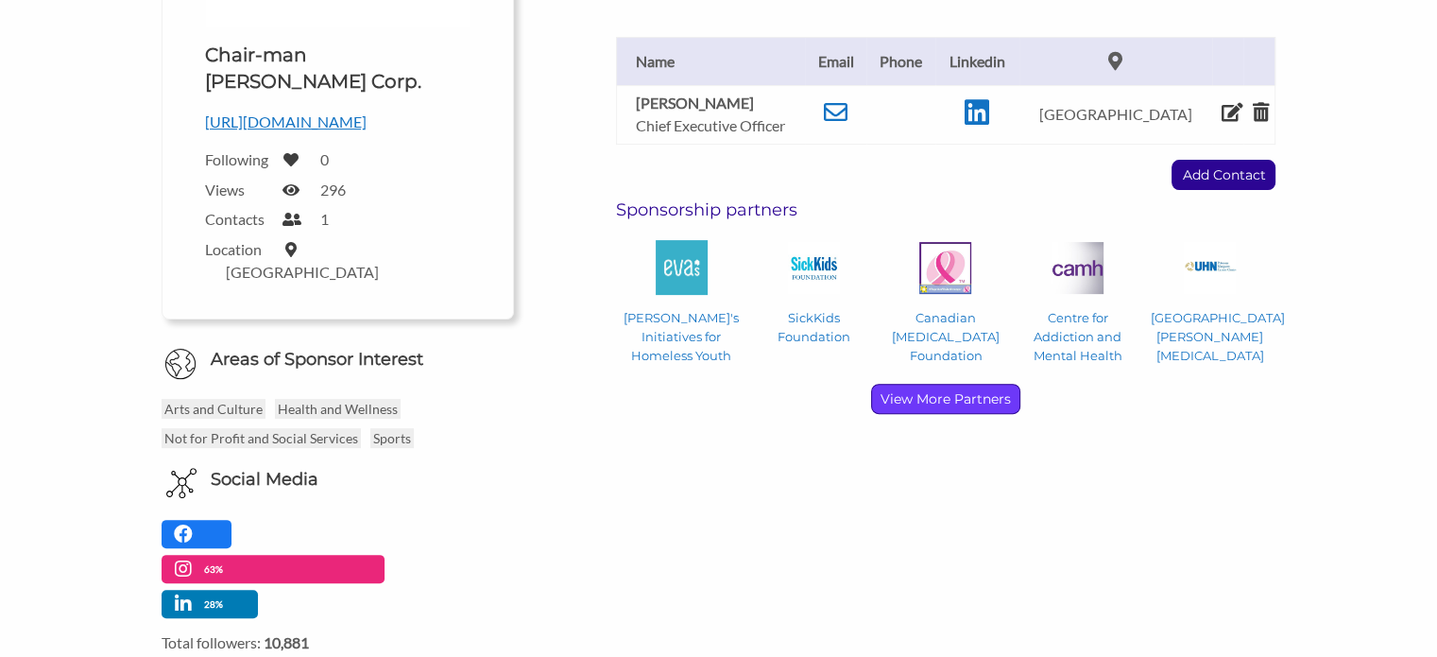
click at [960, 385] on p "View More Partners" at bounding box center [945, 399] width 147 height 28
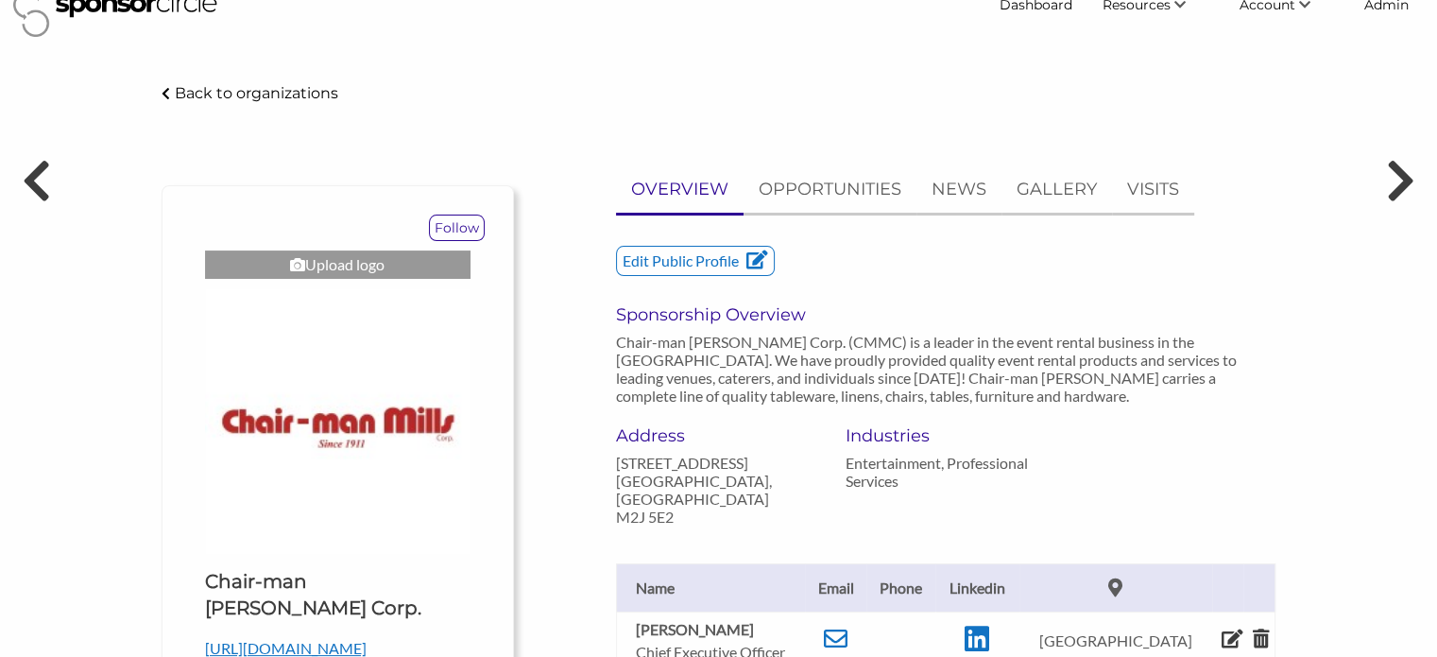
scroll to position [0, 0]
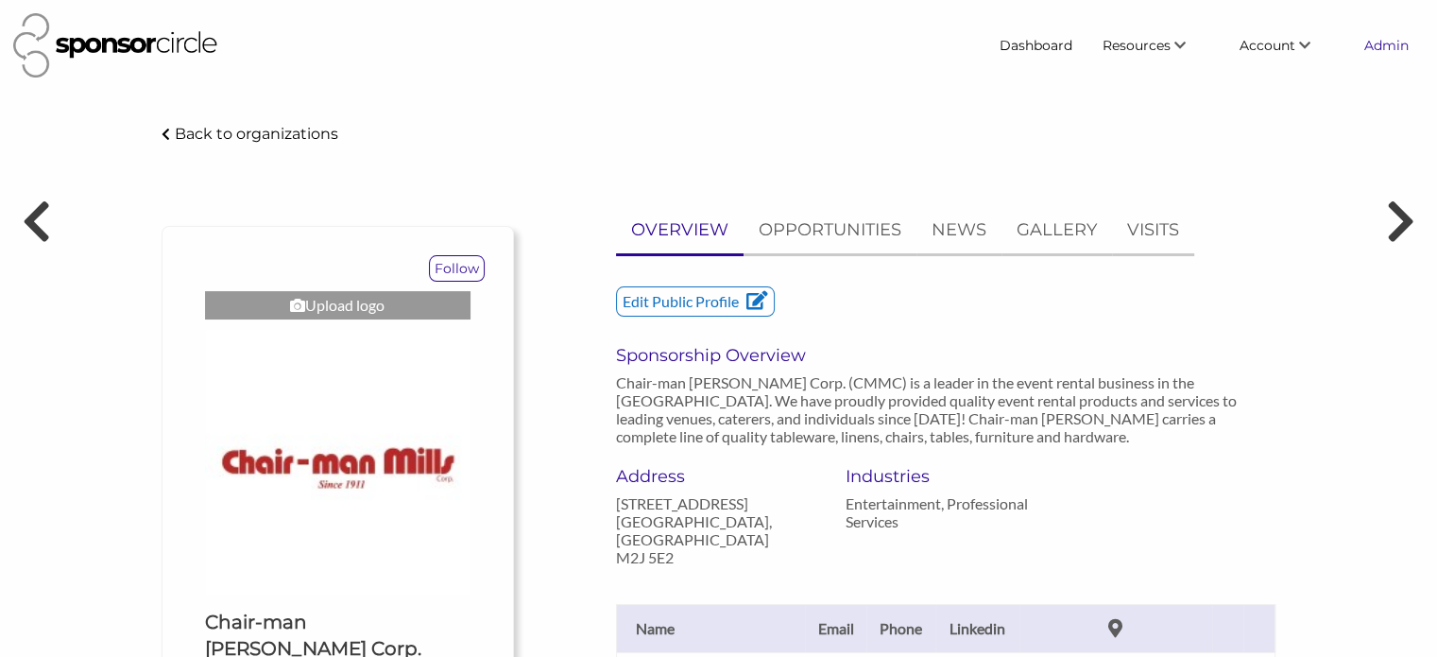
click at [1393, 40] on link "Admin" at bounding box center [1386, 45] width 75 height 34
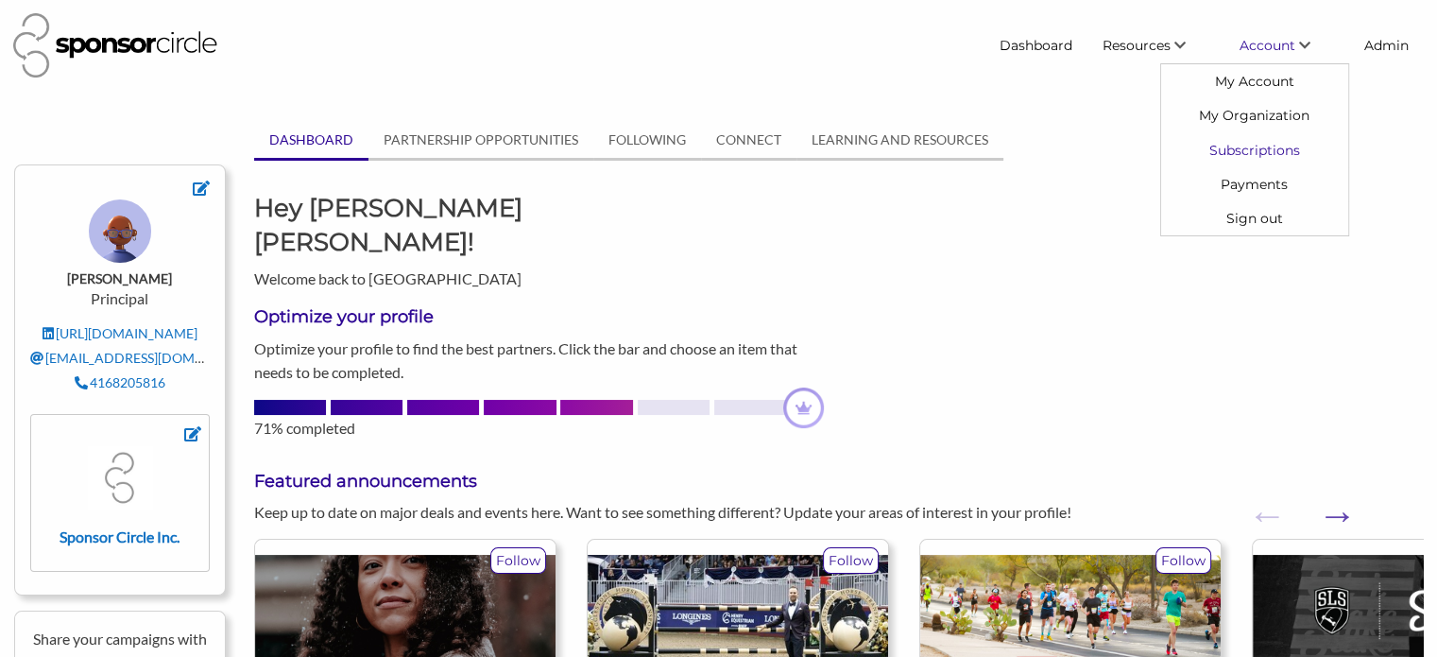
click at [1243, 149] on link "Subscriptions" at bounding box center [1254, 149] width 187 height 34
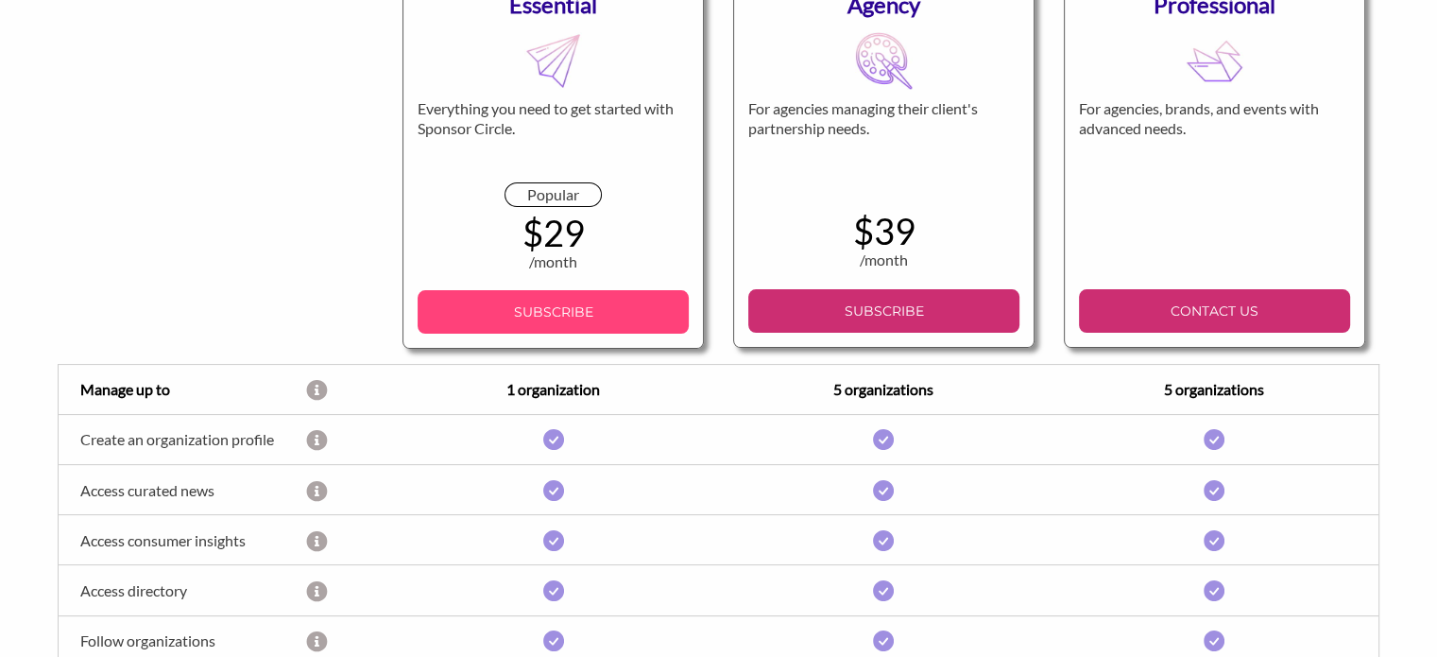
scroll to position [283, 0]
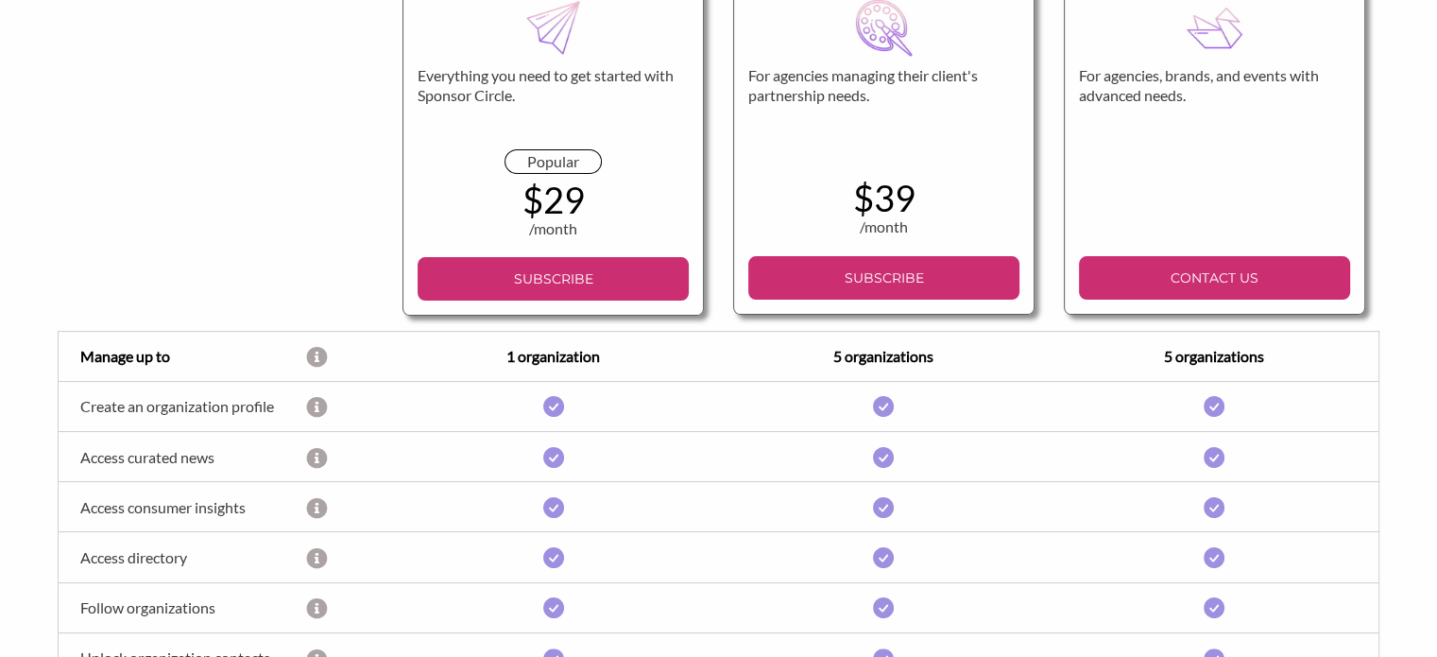
click at [1410, 97] on div "Sponsor Circle subscription plans Monthly Annually (best value) Essential Every…" at bounding box center [718, 429] width 1437 height 1212
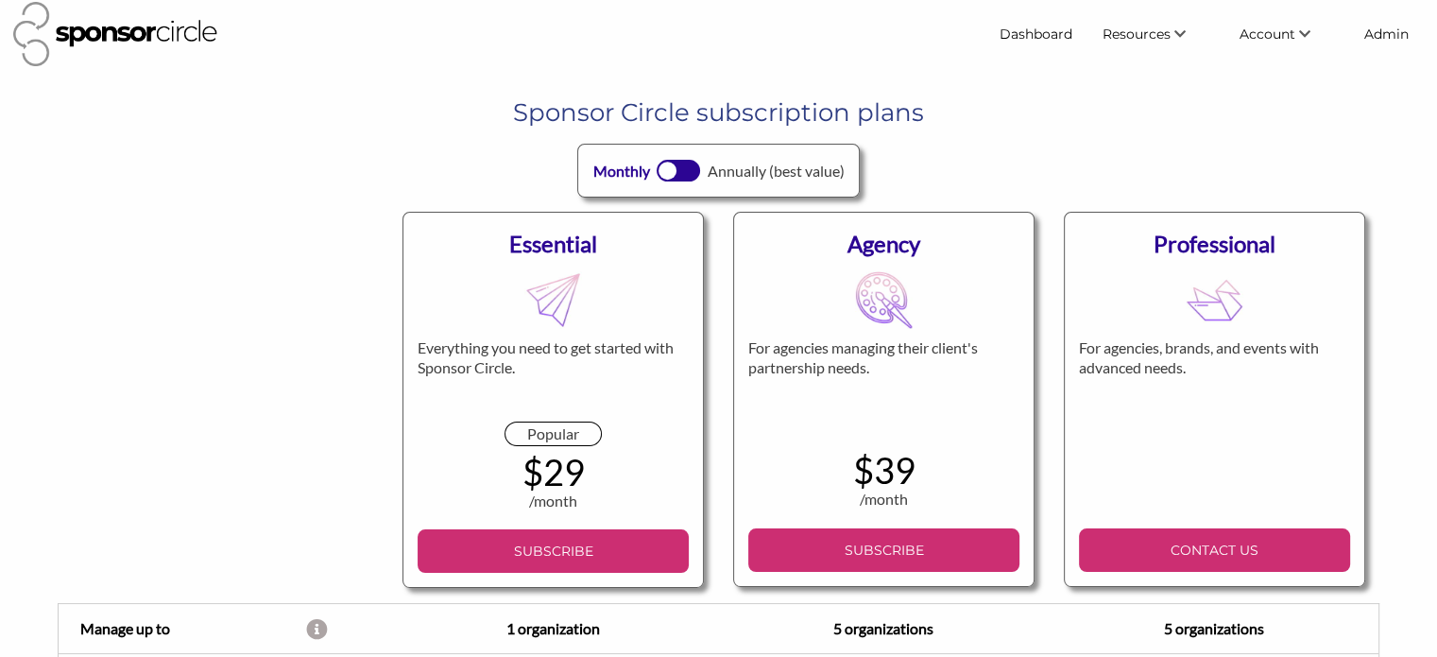
scroll to position [0, 0]
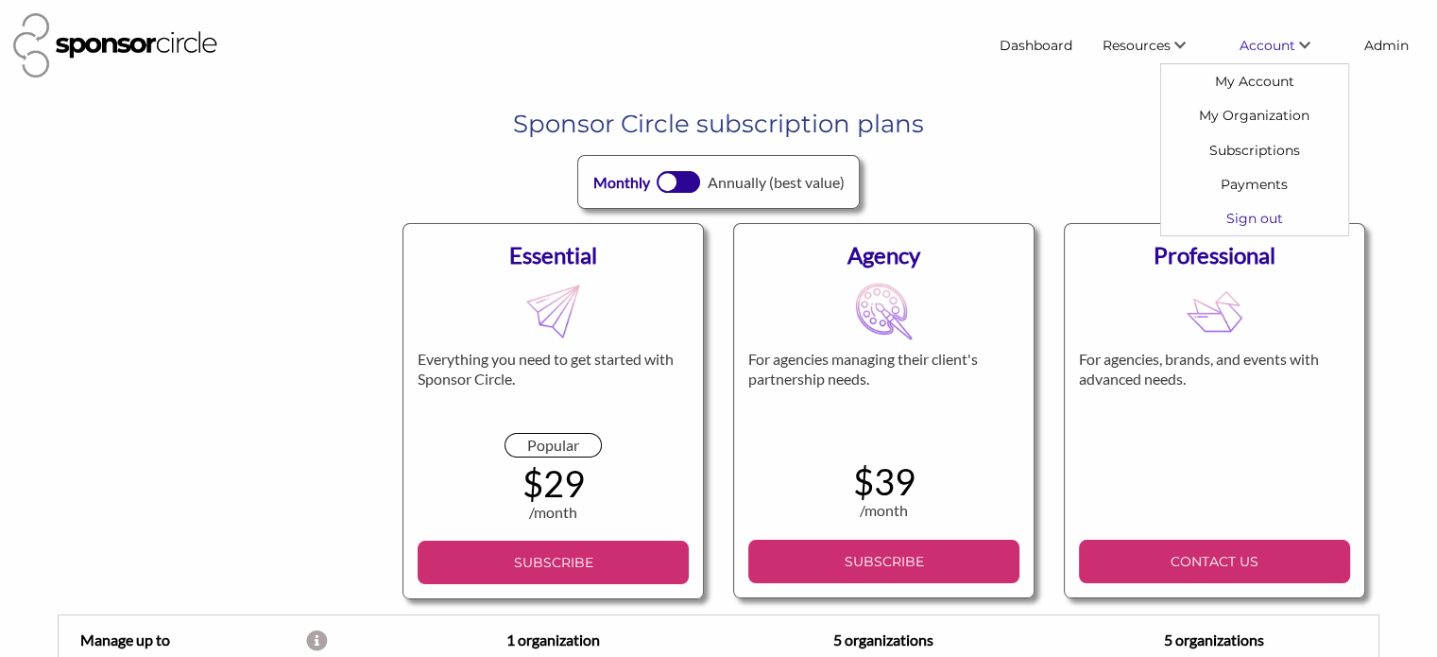
click at [1255, 216] on link "Sign out" at bounding box center [1254, 218] width 187 height 34
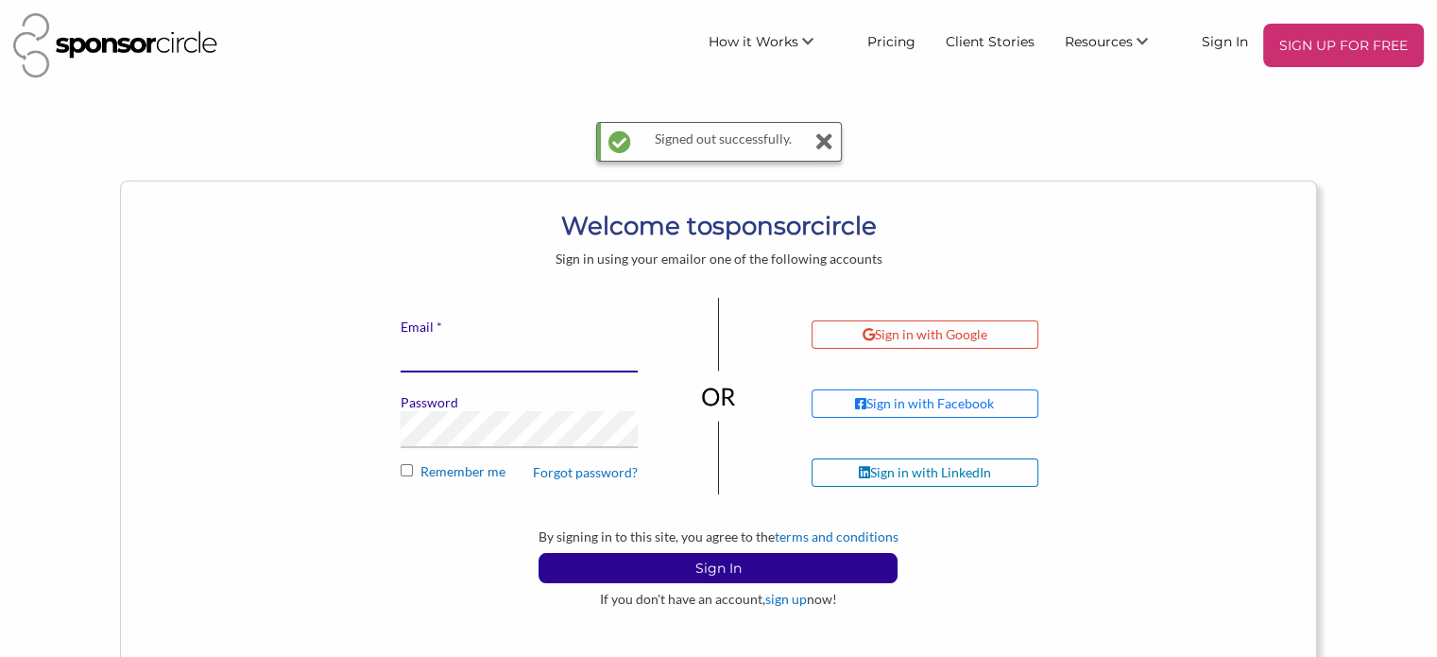
type input "mbkyer@sponsorcircle.com"
click at [258, 156] on div "Signed out successfully." at bounding box center [718, 151] width 1437 height 59
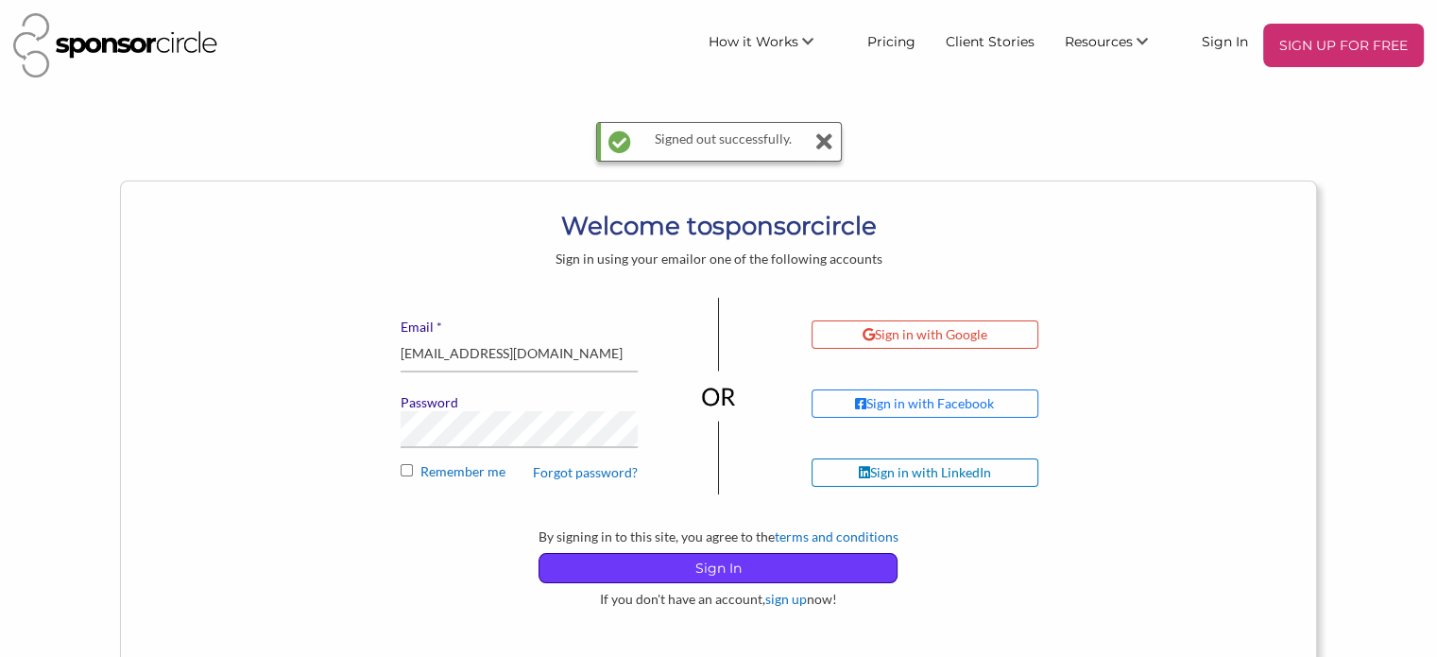
click at [733, 571] on p "Sign In" at bounding box center [717, 568] width 357 height 28
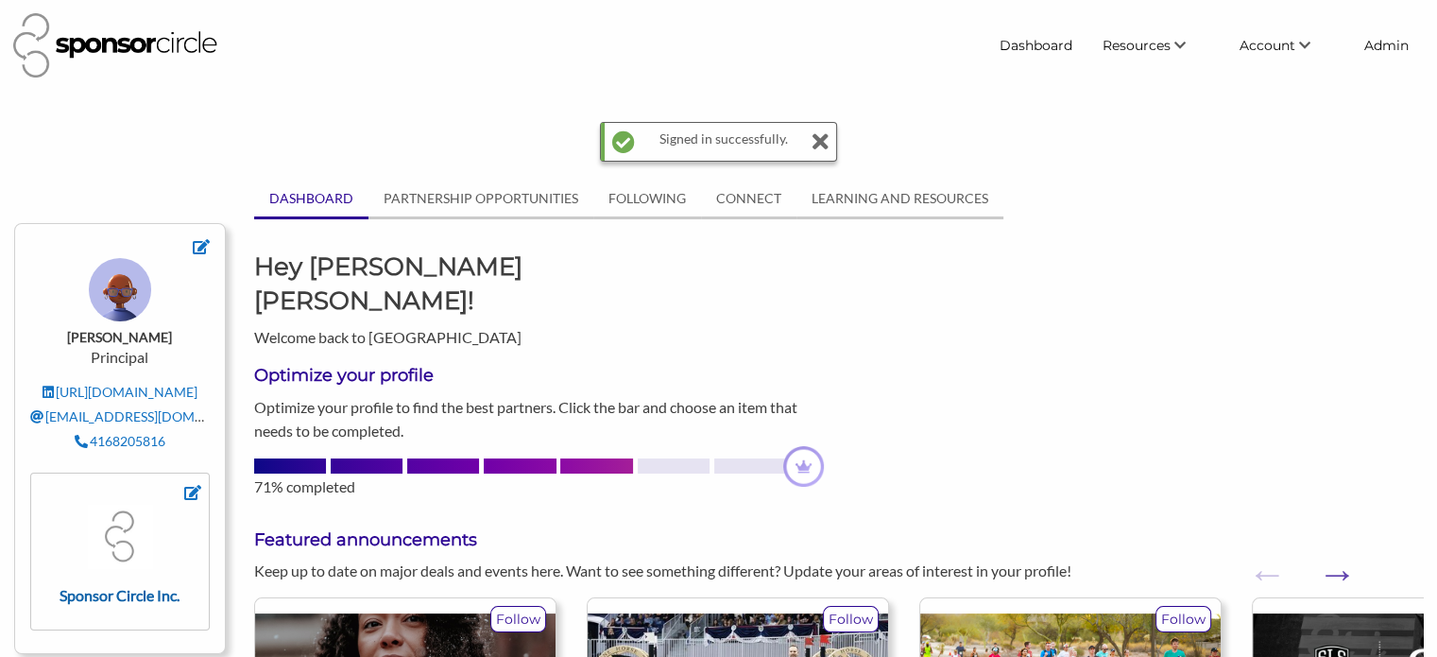
click at [108, 510] on img at bounding box center [120, 537] width 66 height 66
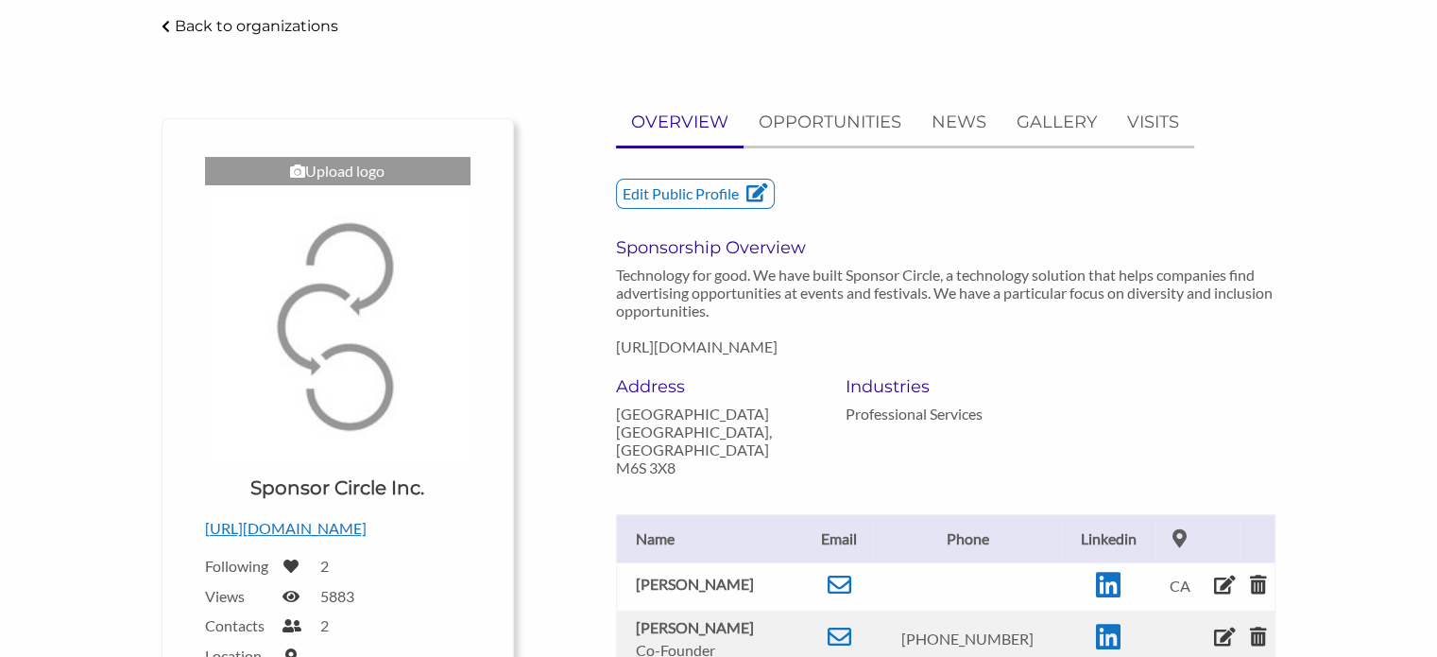
scroll to position [94, 0]
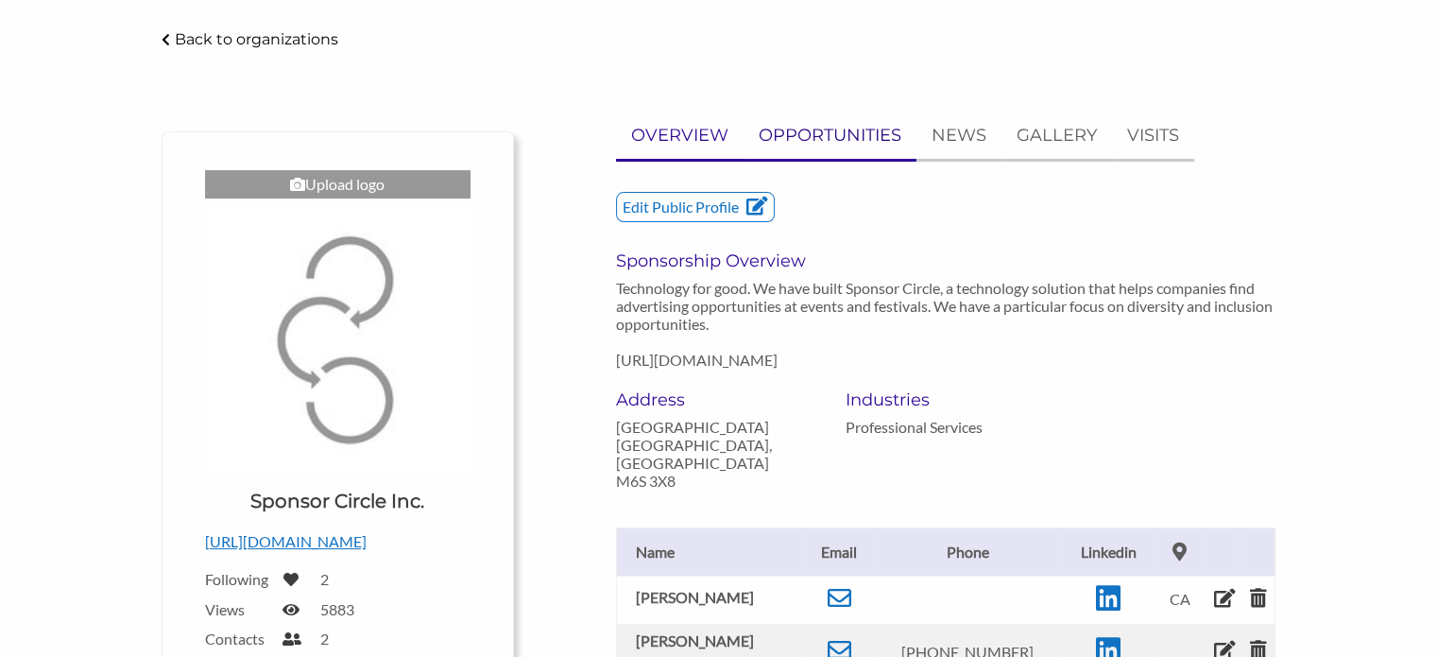
click at [831, 135] on p "OPPORTUNITIES" at bounding box center [830, 135] width 143 height 27
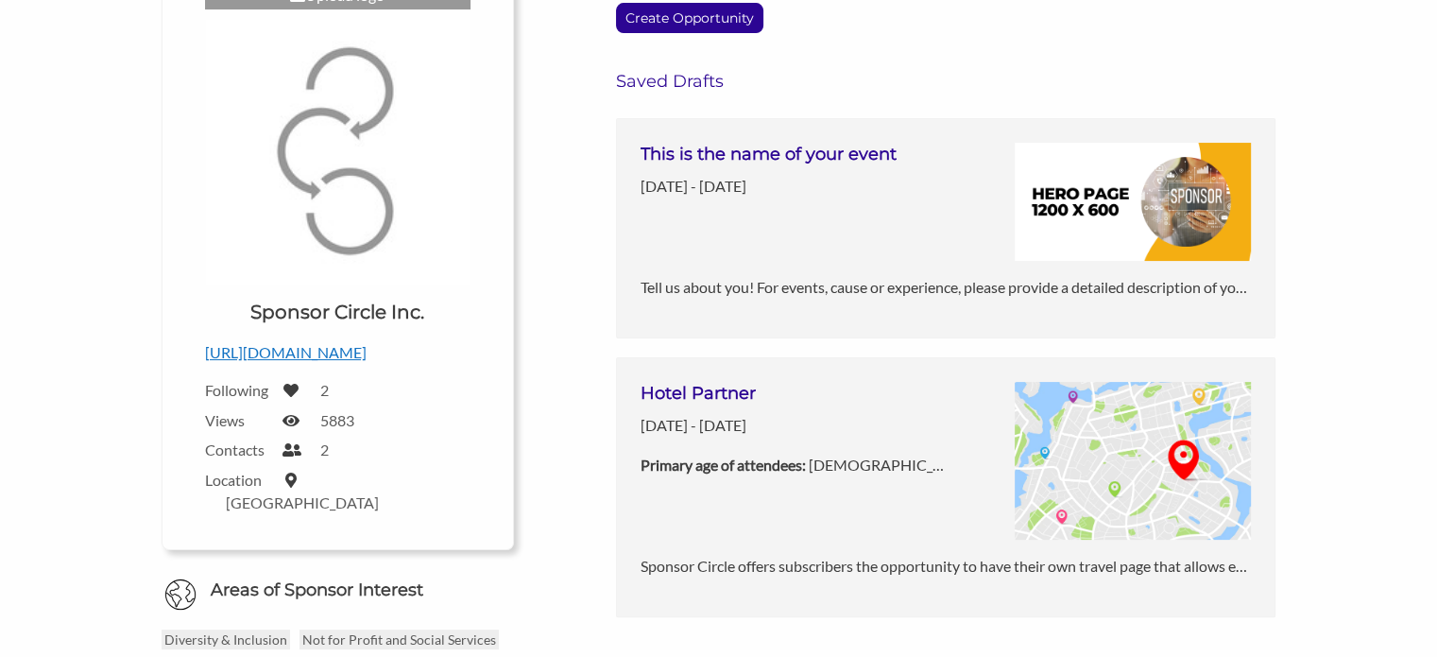
scroll to position [0, 0]
